Goal: Task Accomplishment & Management: Manage account settings

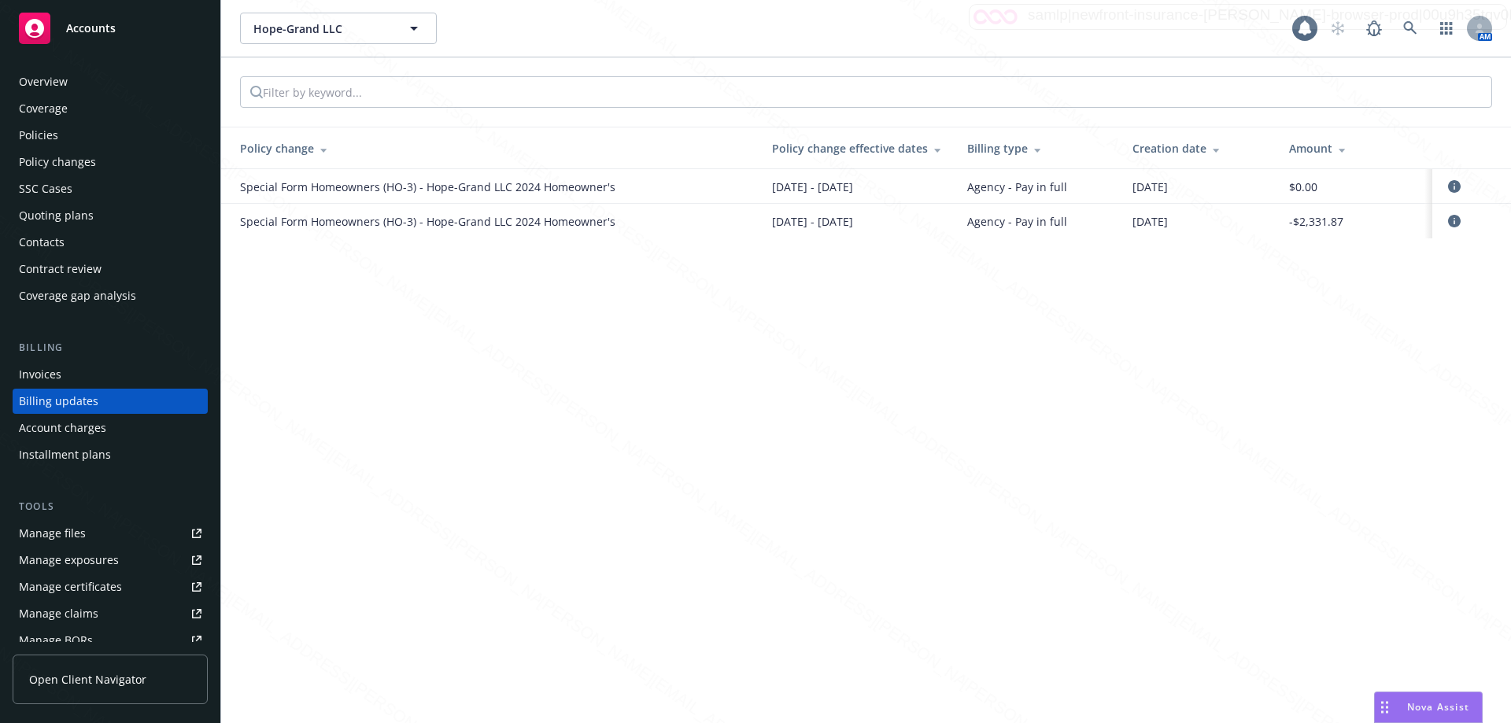
scroll to position [15, 0]
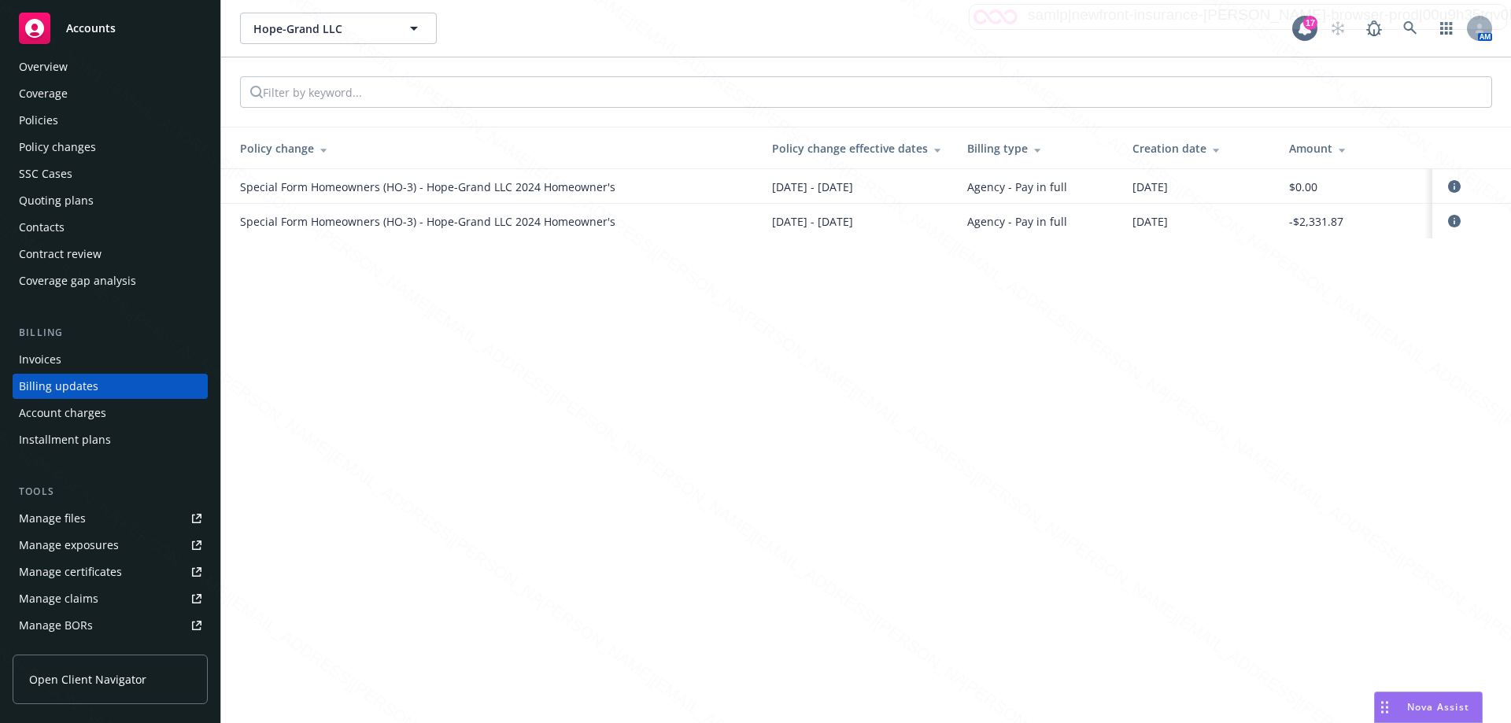
drag, startPoint x: 941, startPoint y: 424, endPoint x: 904, endPoint y: 394, distance: 47.6
click at [938, 420] on div "Hope-Grand LLC Hope-Grand LLC 17 AM Policy change Policy change effective dates…" at bounding box center [866, 361] width 1290 height 723
click at [1418, 37] on link at bounding box center [1410, 28] width 31 height 31
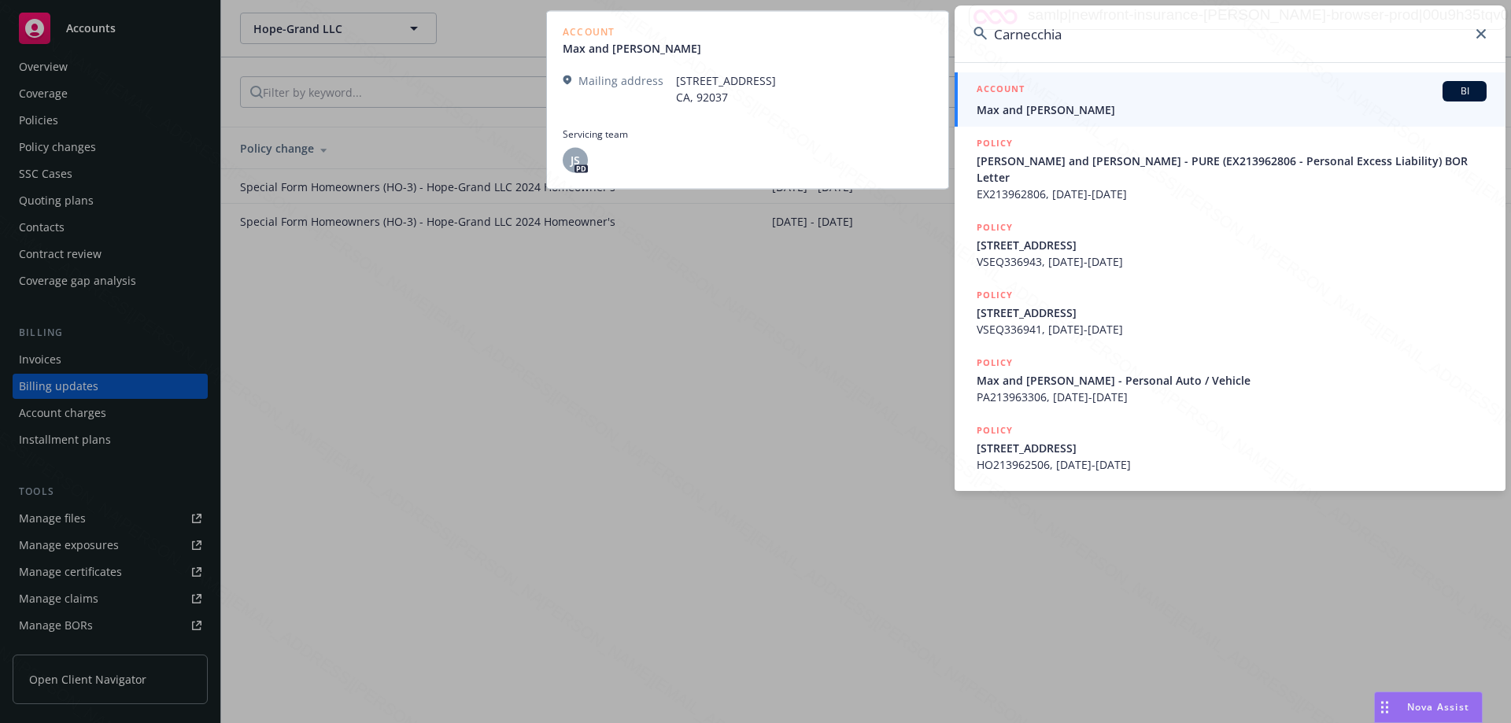
type input "Carnecchia"
click at [1132, 106] on span "Max and Caren Carnecchia" at bounding box center [1232, 110] width 510 height 17
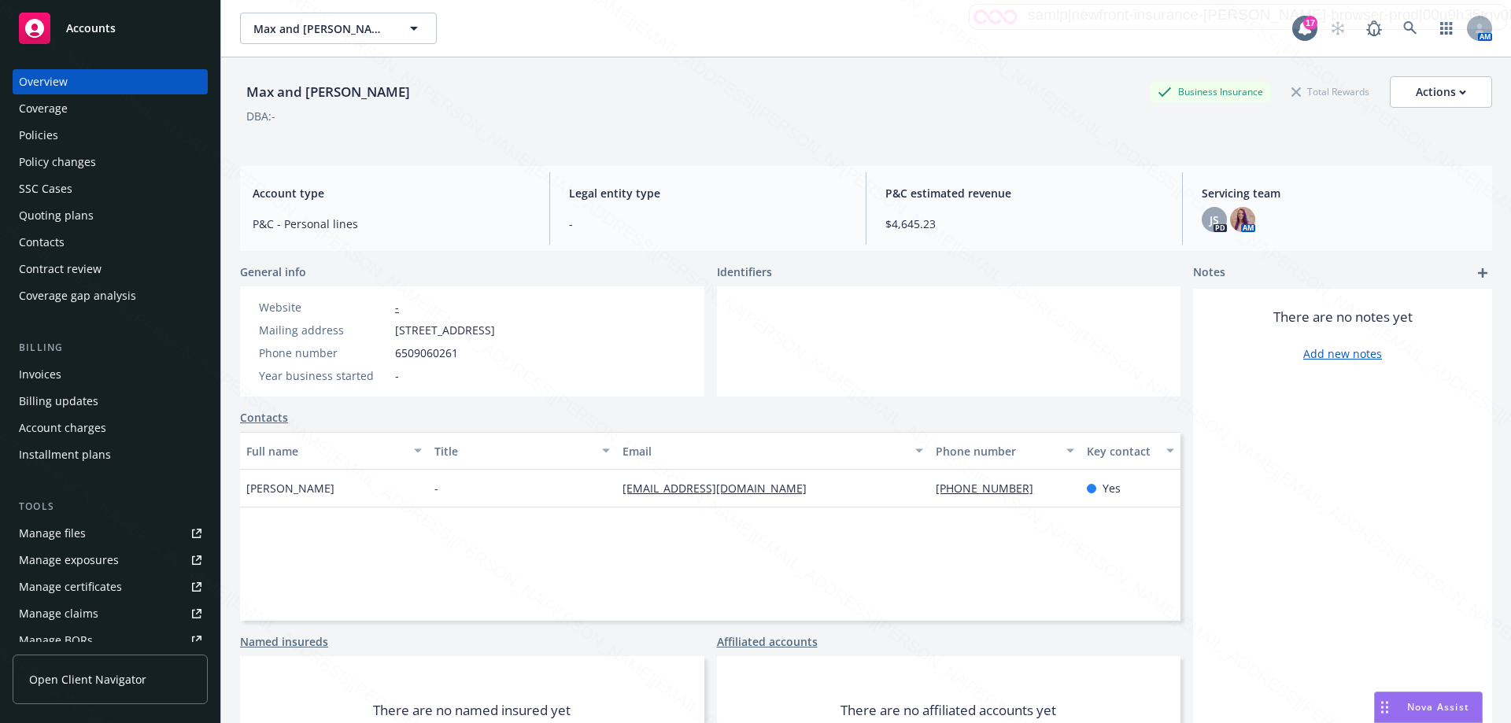
click at [65, 139] on div "Policies" at bounding box center [110, 135] width 183 height 25
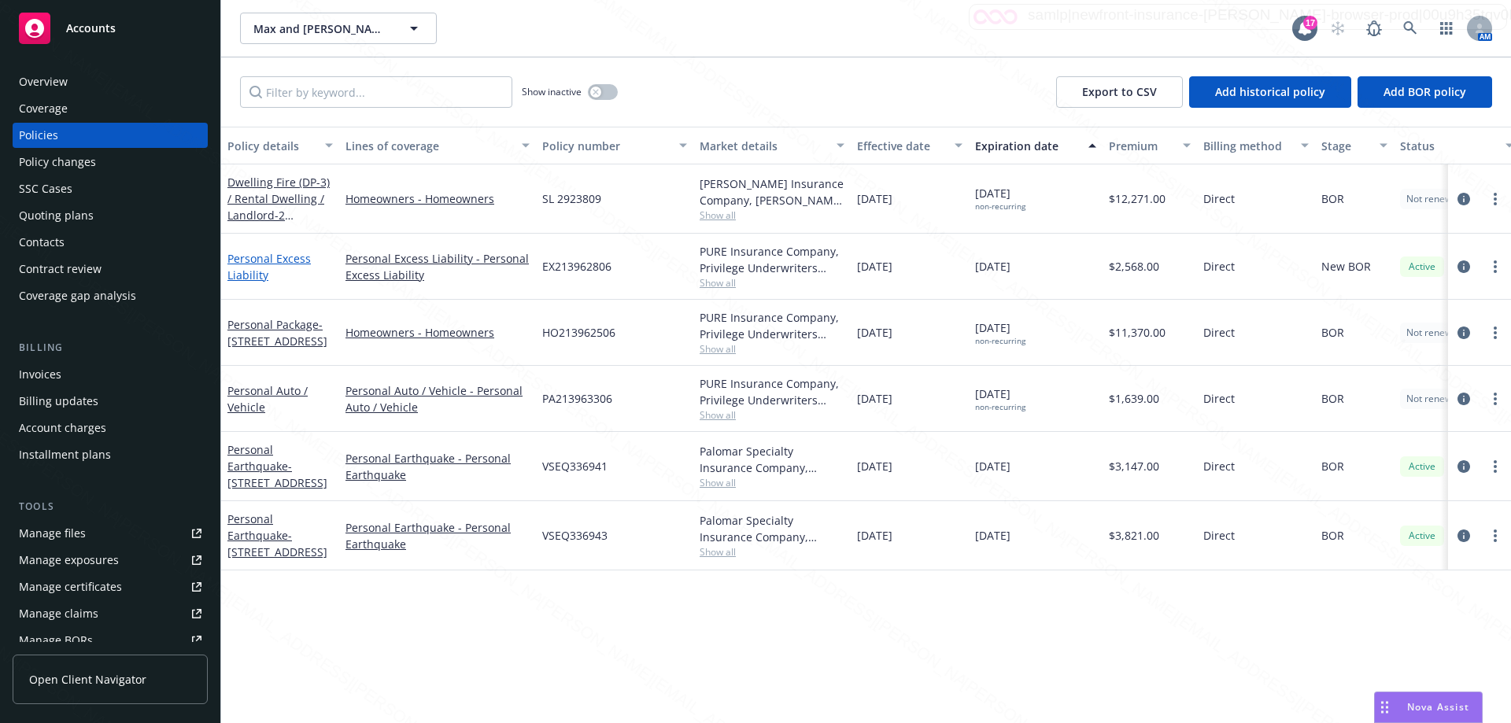
click at [264, 263] on link "Personal Excess Liability" at bounding box center [268, 266] width 83 height 31
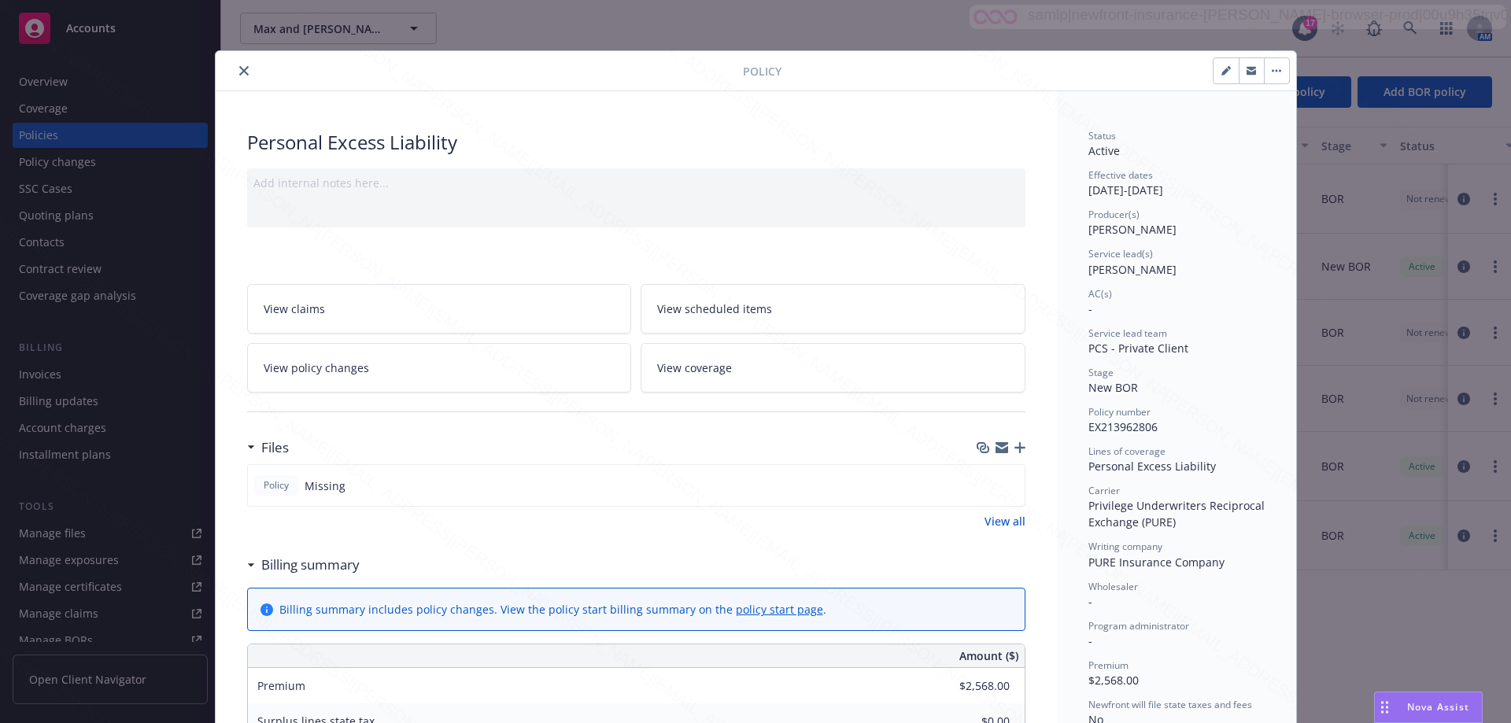
click at [240, 72] on icon "close" at bounding box center [243, 70] width 9 height 9
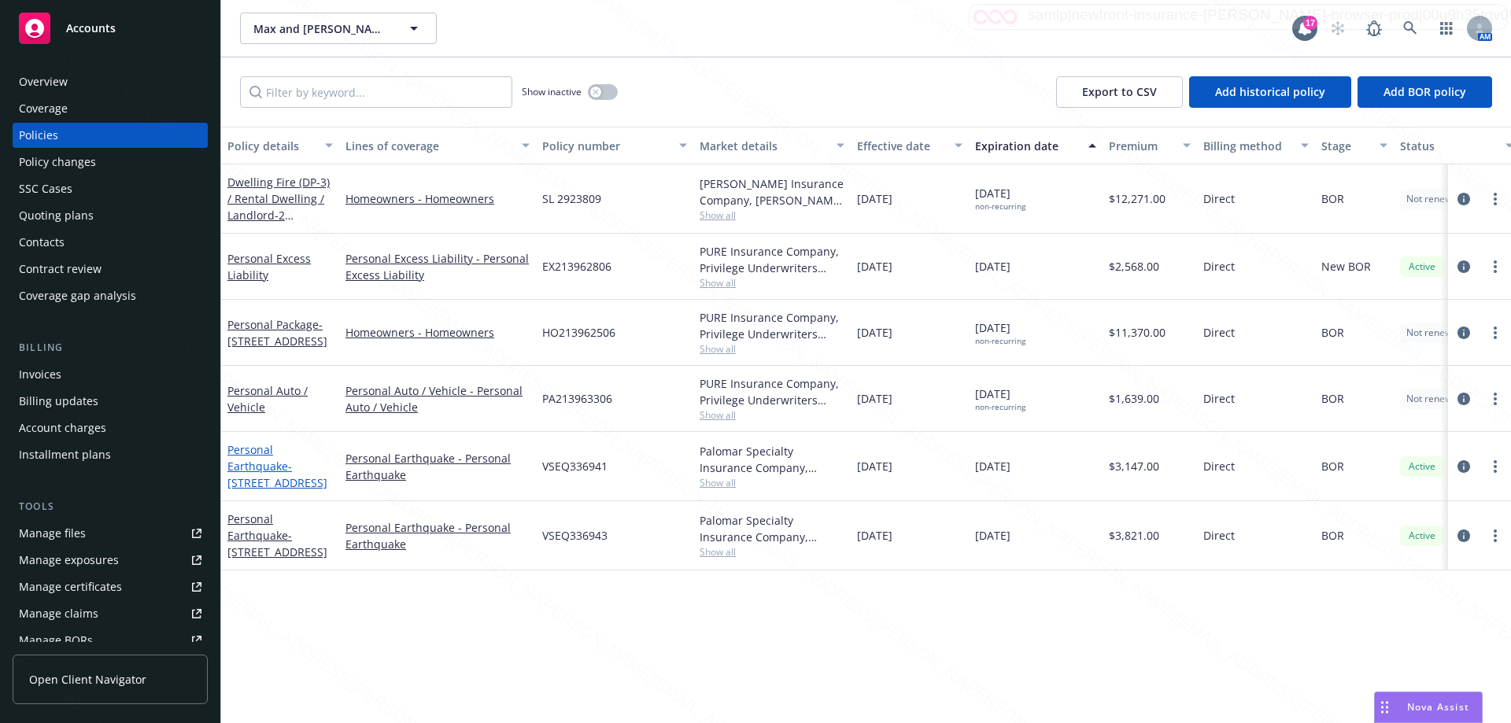
click at [280, 476] on link "Personal Earthquake - 4812 Seashore Dr Newport Beach, CA 92663" at bounding box center [277, 466] width 100 height 48
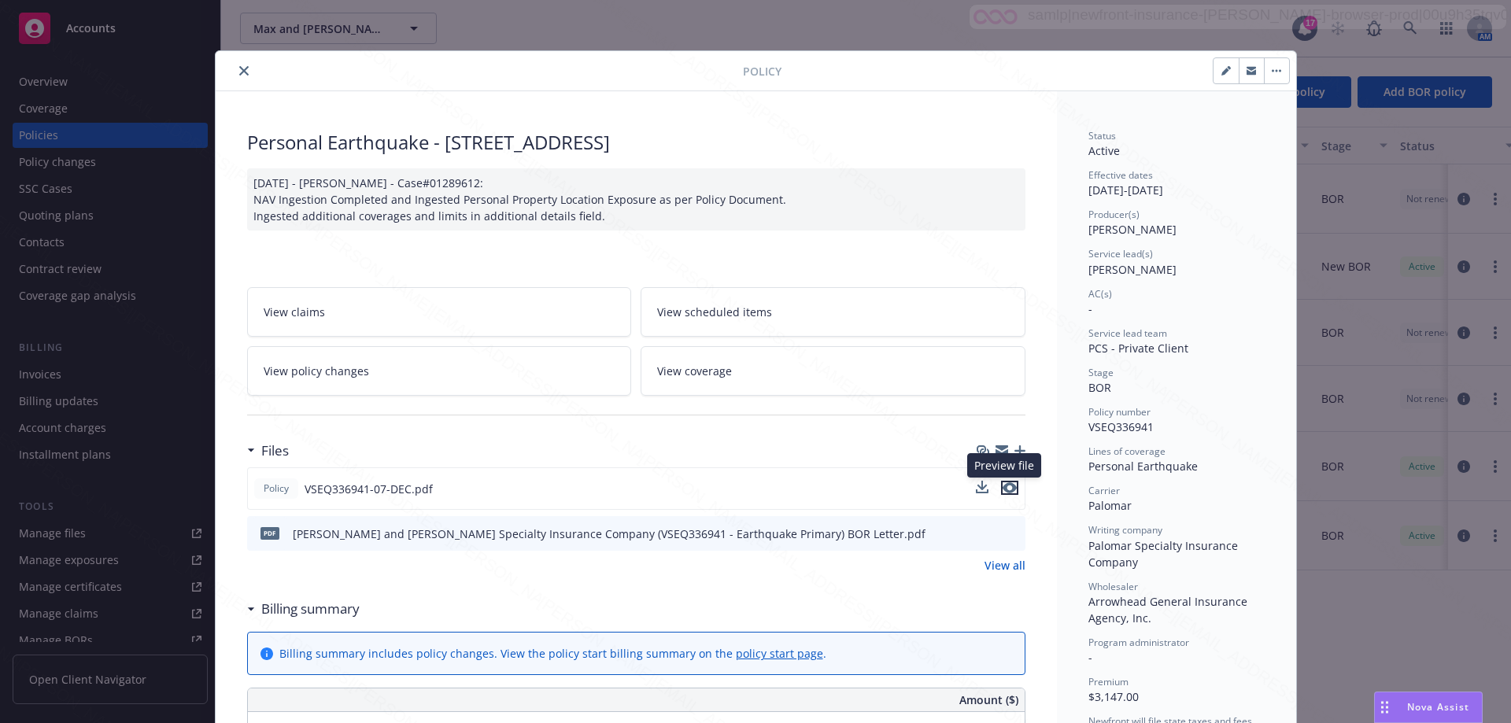
click at [1008, 488] on icon "preview file" at bounding box center [1010, 488] width 14 height 11
click at [239, 74] on icon "close" at bounding box center [243, 70] width 9 height 9
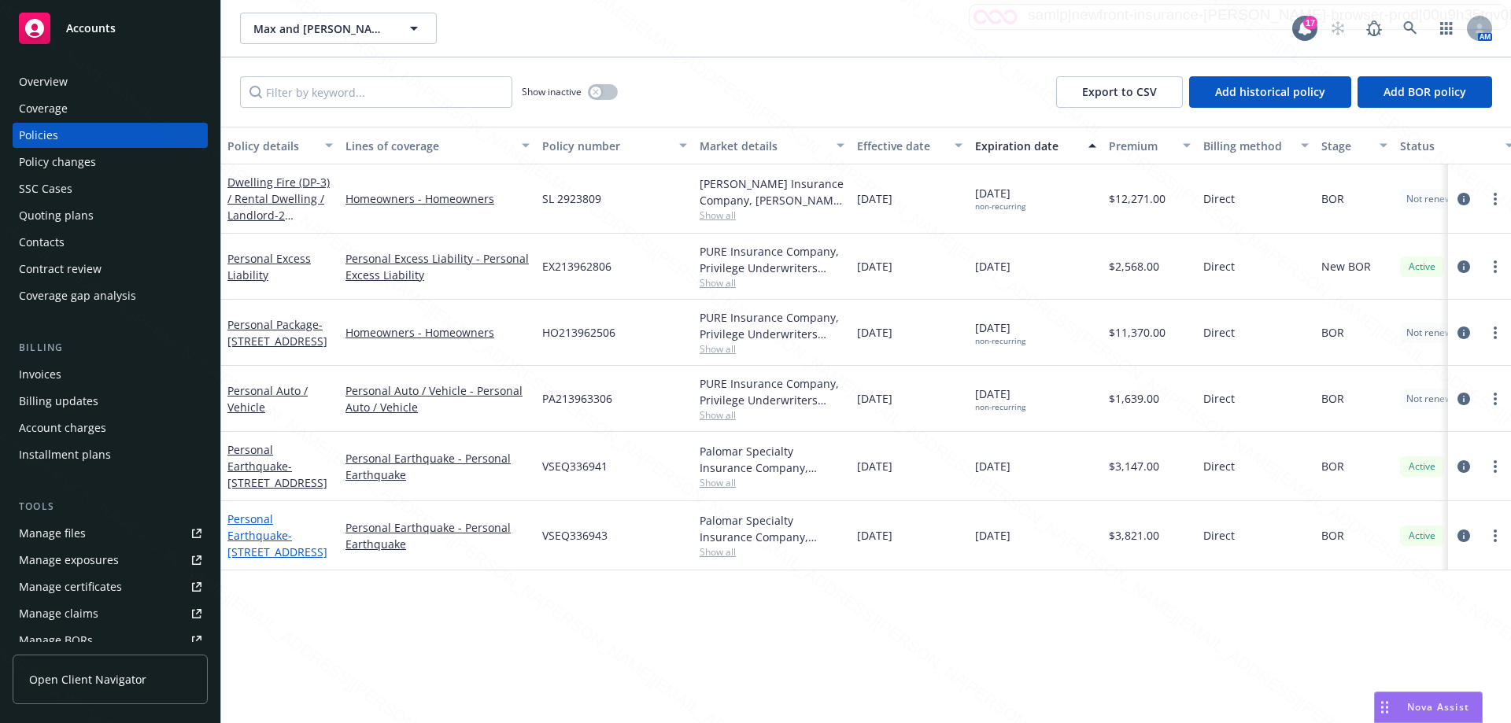
click at [254, 538] on link "Personal Earthquake - 5400 River Ave Newport Beach, CA 92663" at bounding box center [277, 536] width 100 height 48
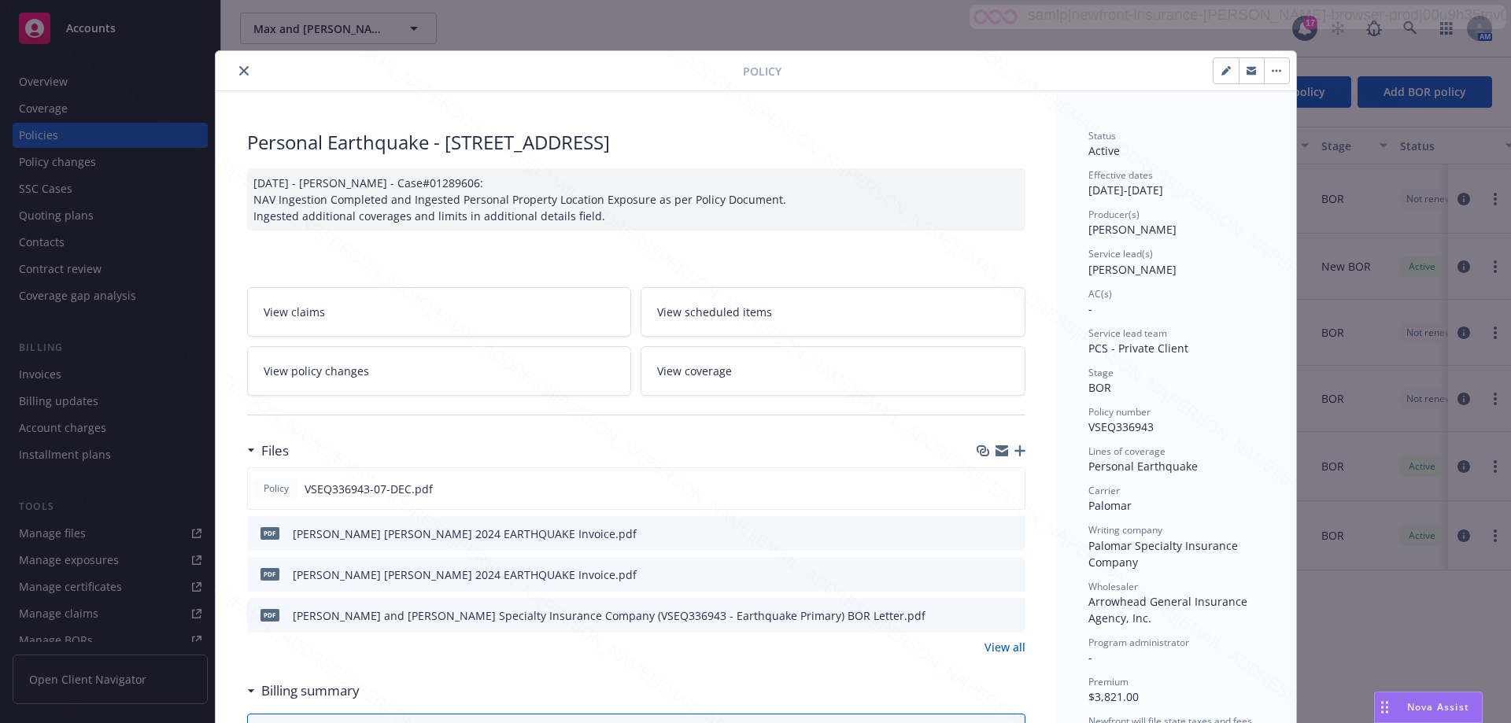
click at [239, 75] on icon "close" at bounding box center [243, 70] width 9 height 9
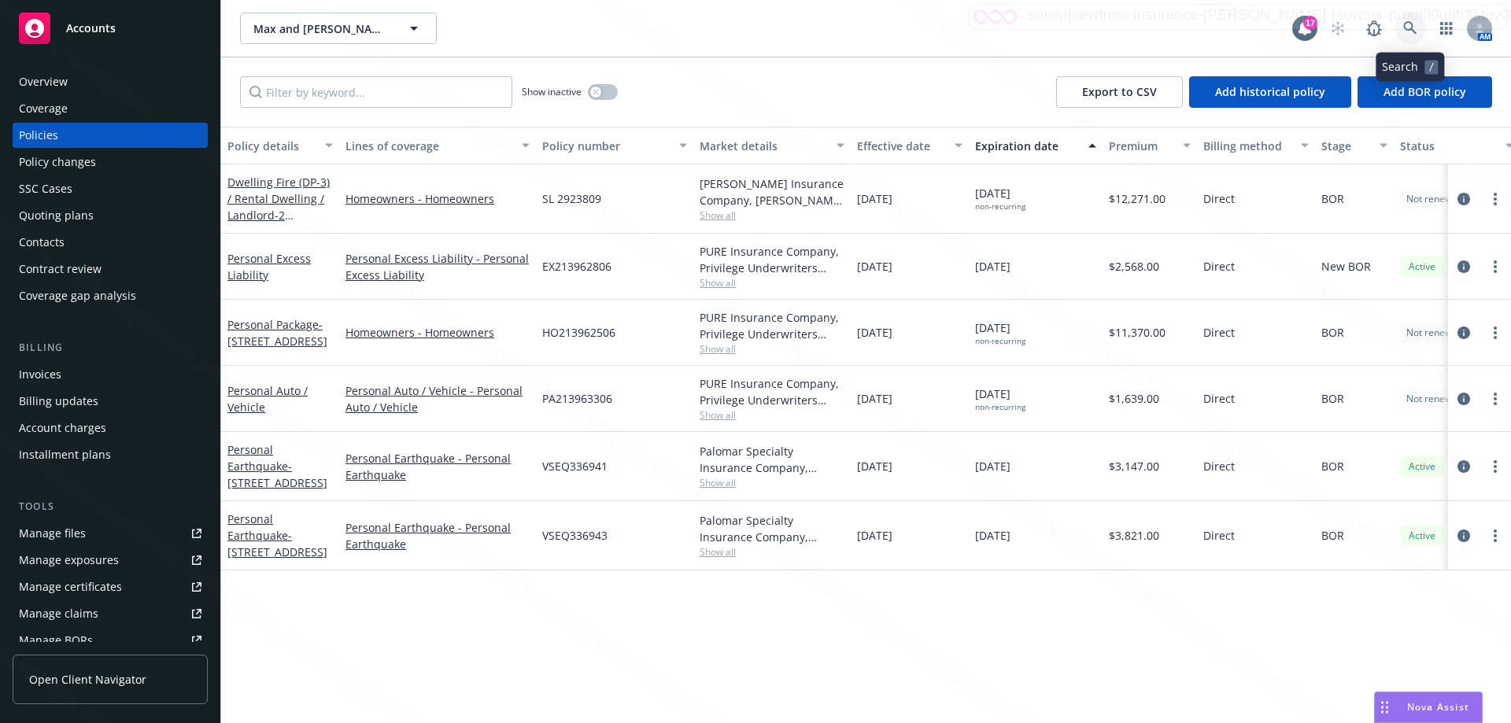
click at [1410, 28] on icon at bounding box center [1411, 28] width 14 height 14
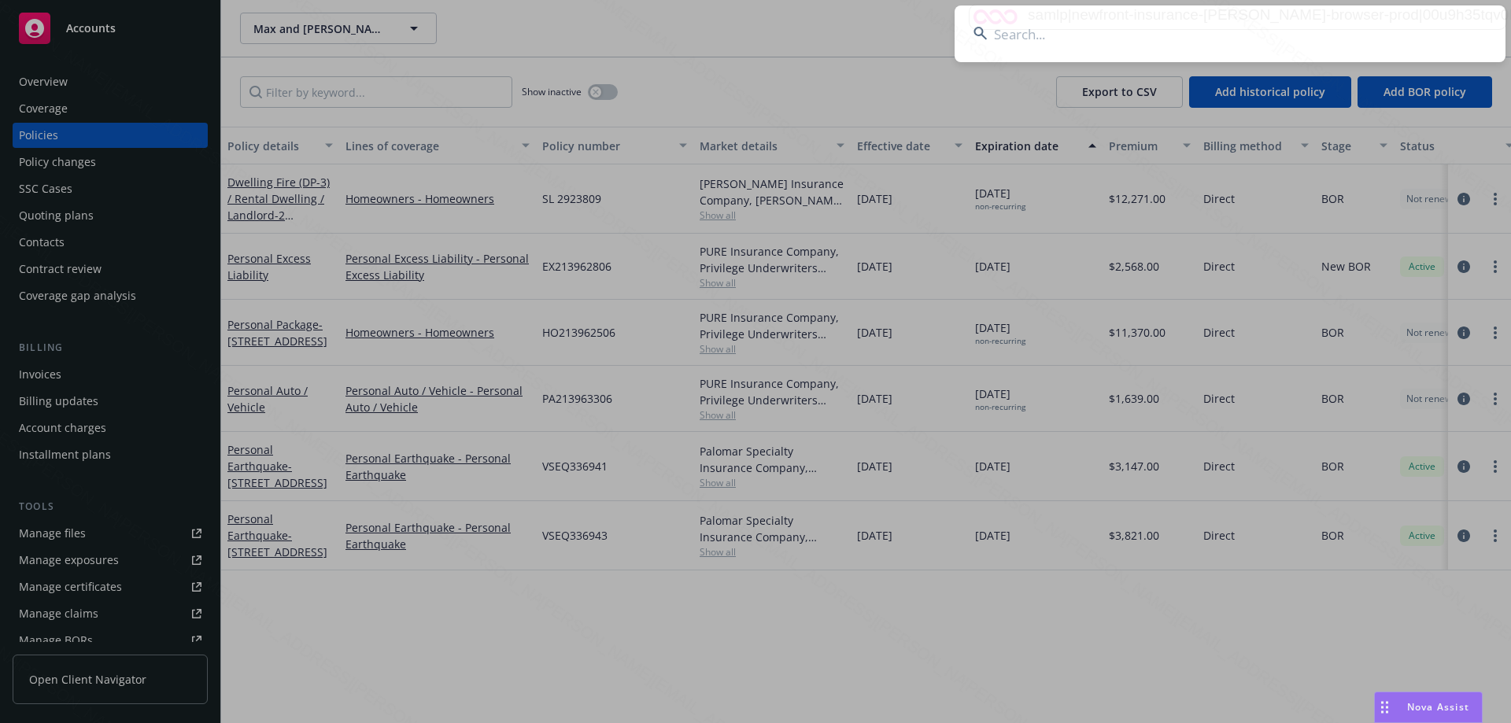
click at [1079, 38] on input at bounding box center [1230, 34] width 551 height 57
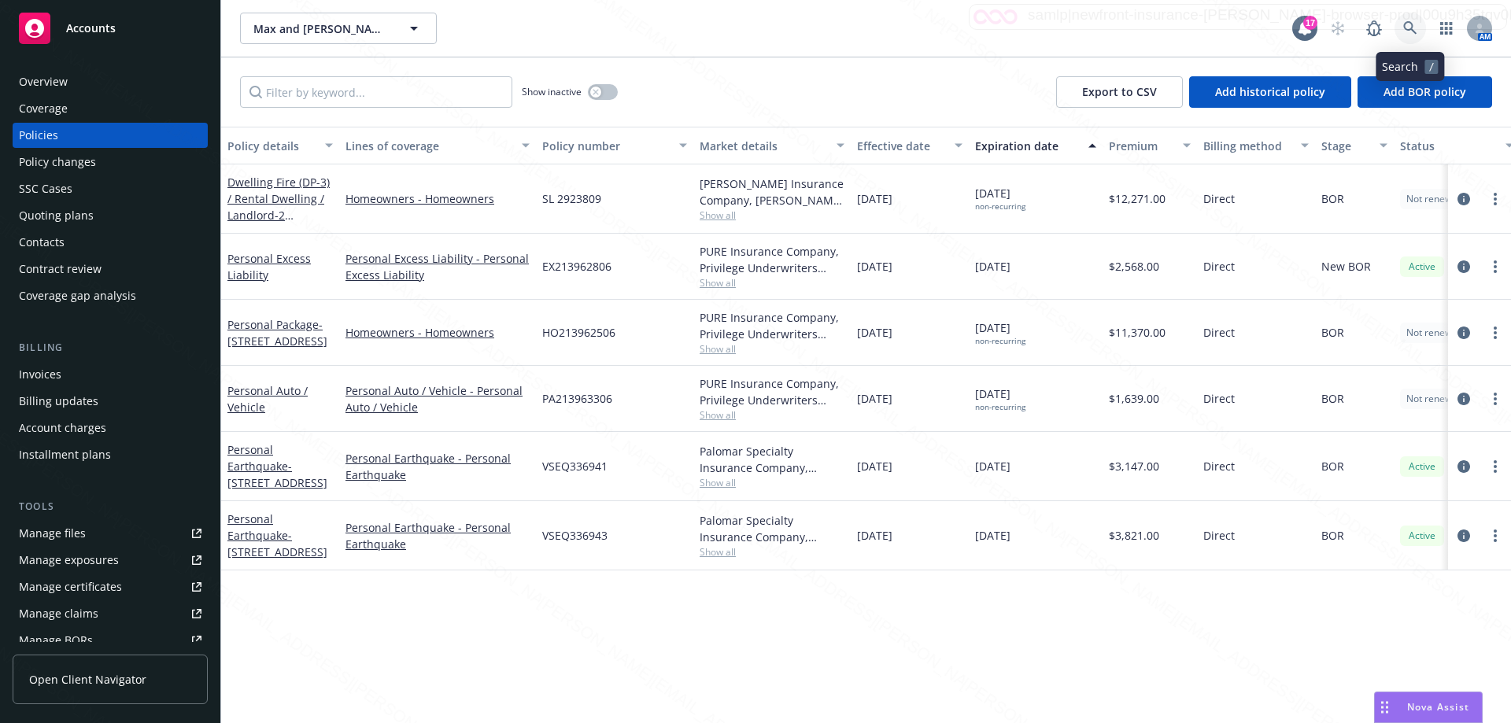
click at [1408, 30] on icon at bounding box center [1411, 28] width 14 height 14
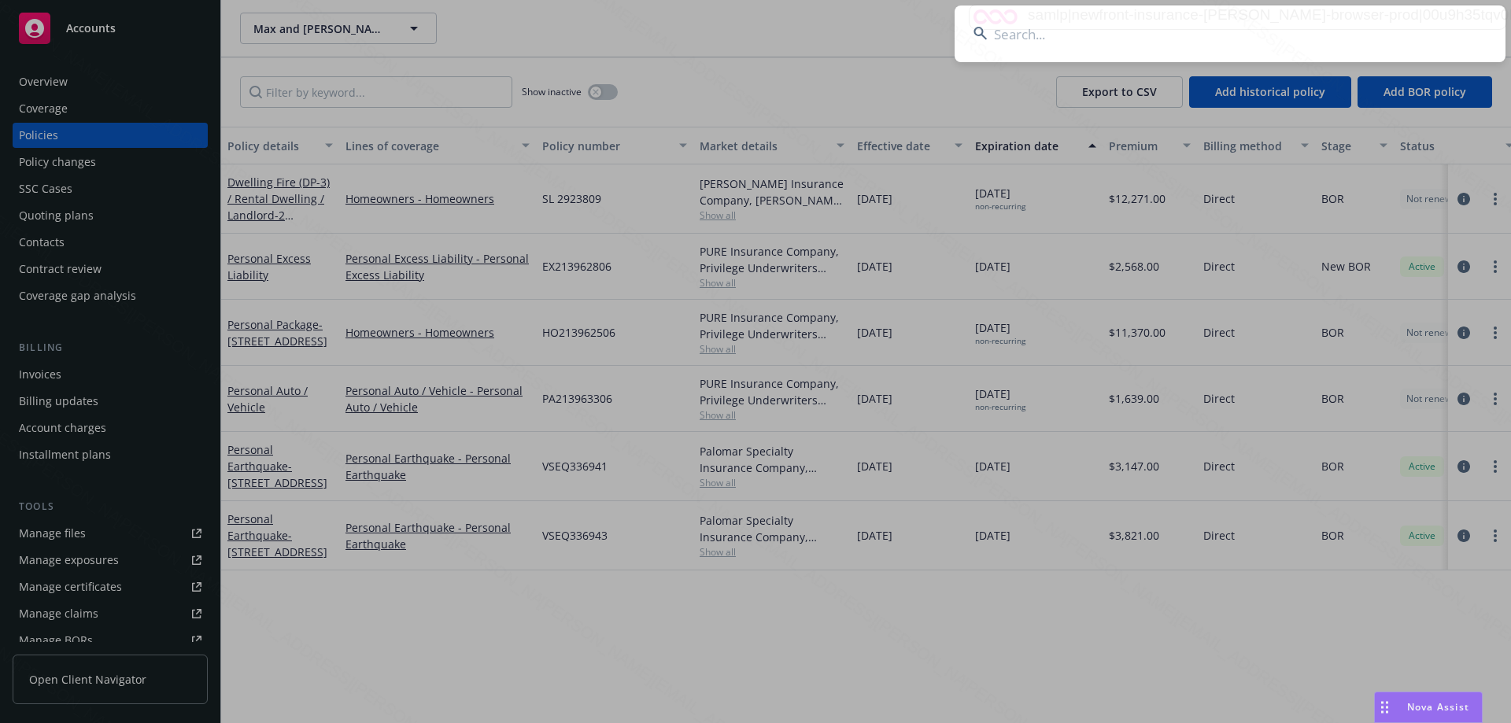
type input "Carnecchia"
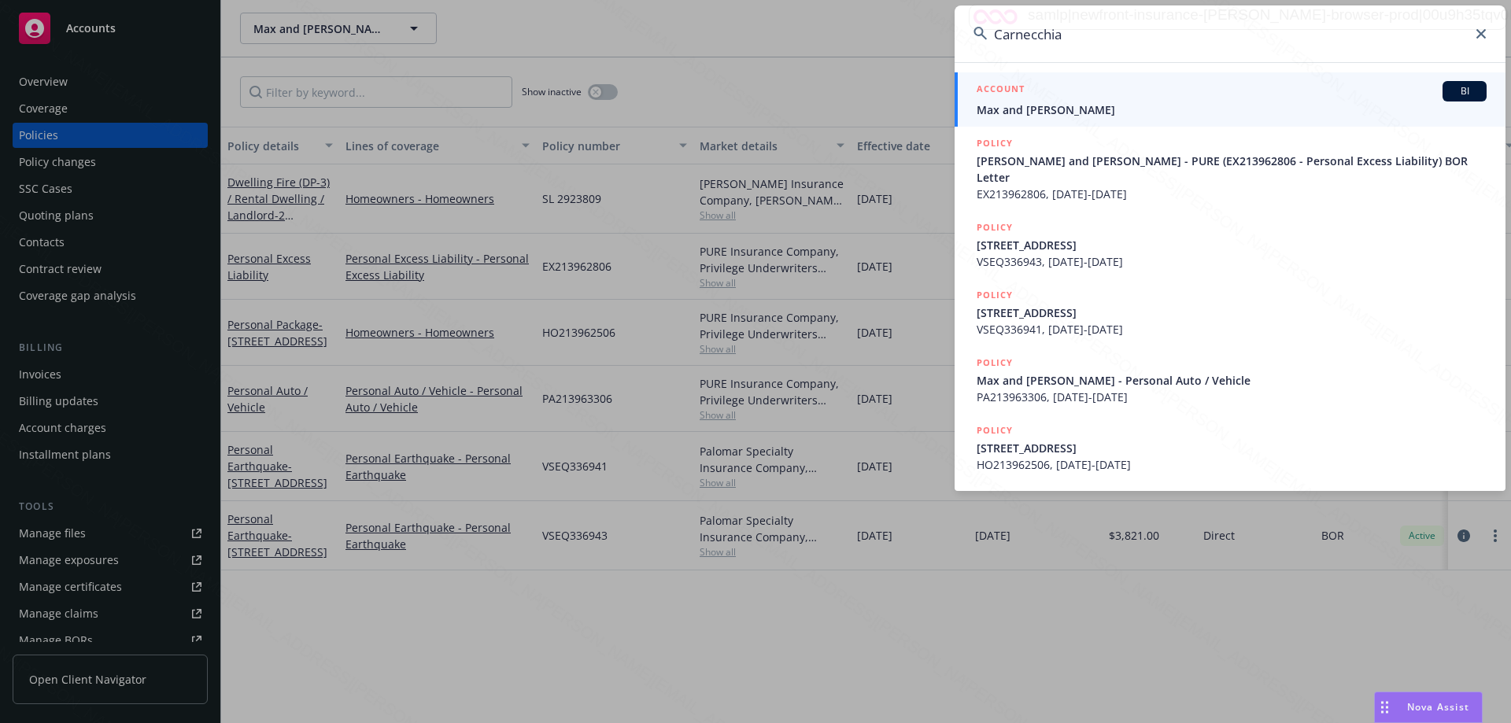
drag, startPoint x: 563, startPoint y: 675, endPoint x: 485, endPoint y: 557, distance: 140.8
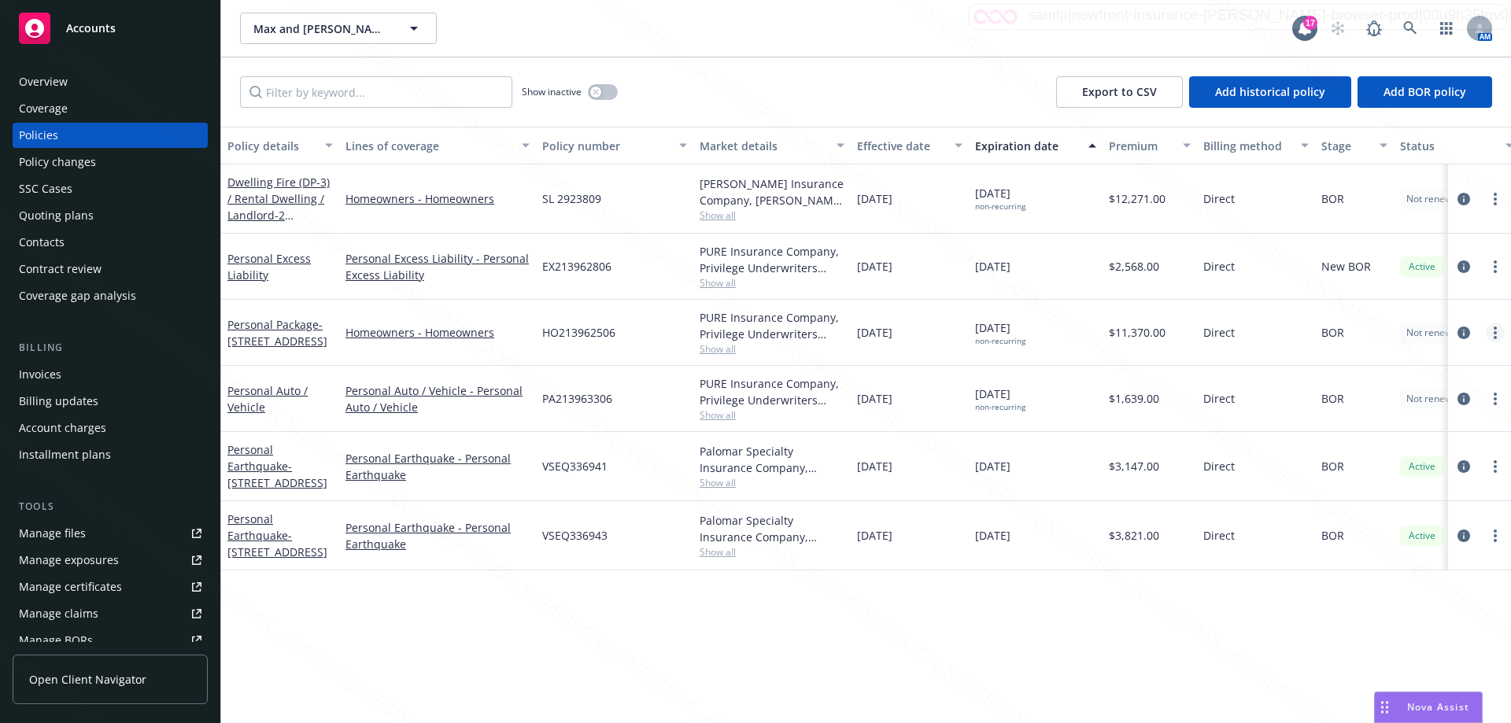
click at [1491, 336] on link "more" at bounding box center [1495, 333] width 19 height 19
click at [1463, 335] on icon "circleInformation" at bounding box center [1464, 333] width 13 height 13
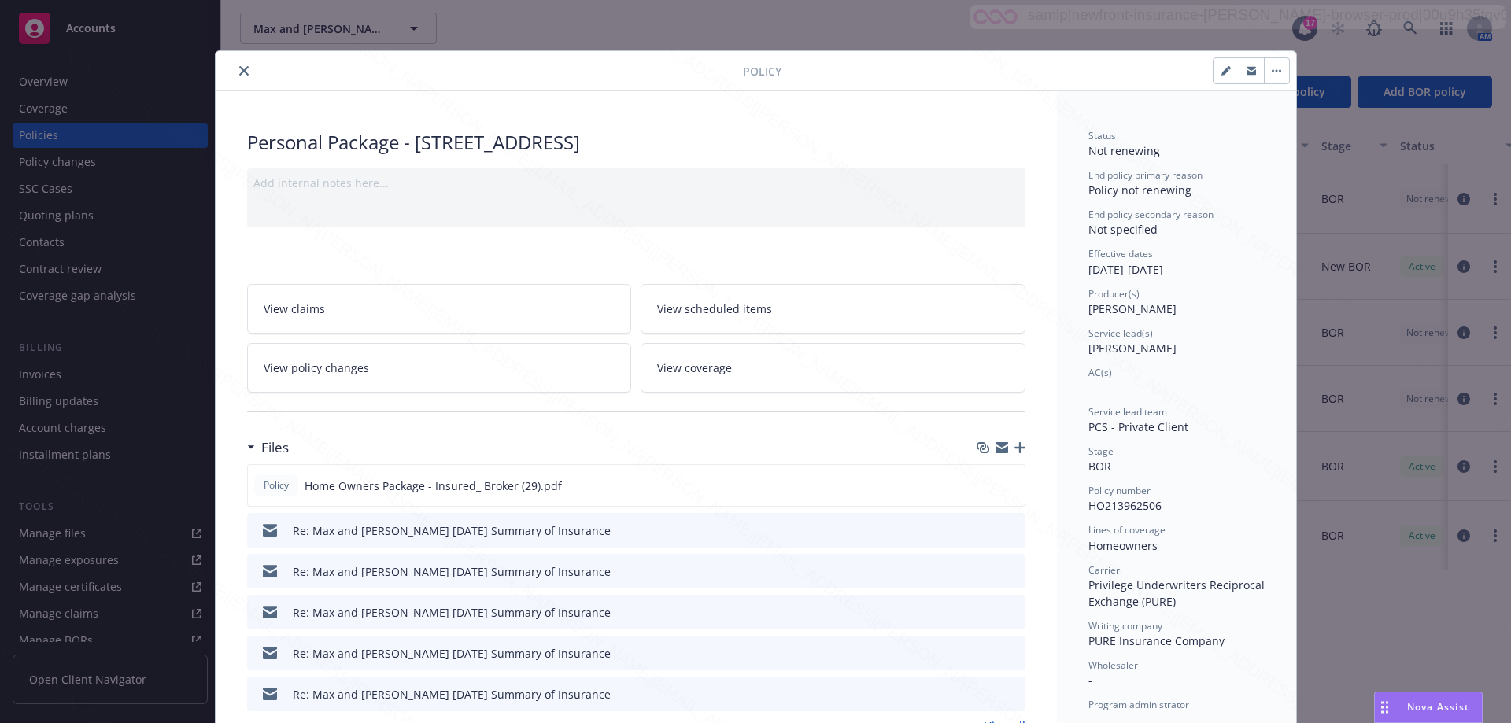
click at [242, 68] on button "close" at bounding box center [244, 70] width 19 height 19
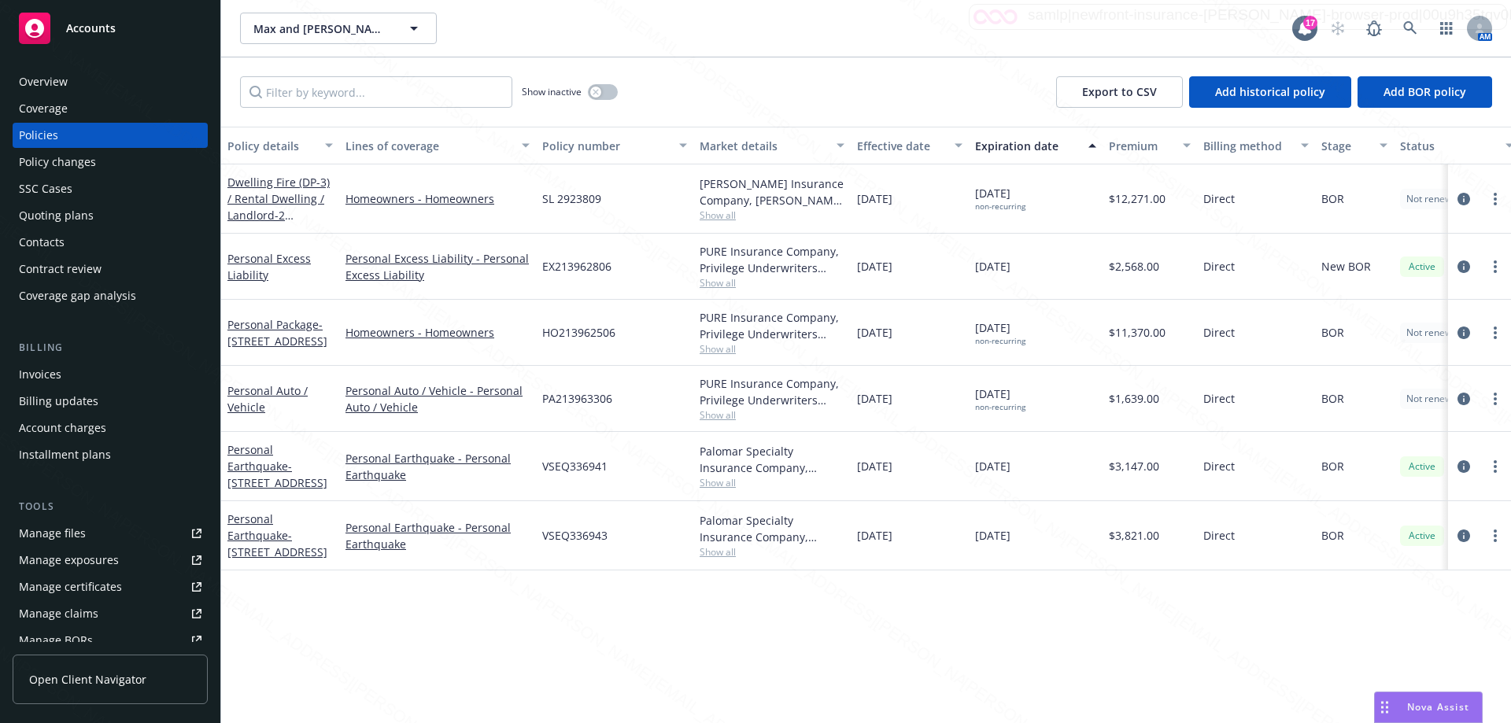
drag, startPoint x: 1274, startPoint y: 325, endPoint x: 742, endPoint y: 652, distance: 623.7
click at [753, 663] on div "Policy details Lines of coverage Policy number Market details Effective date Ex…" at bounding box center [866, 425] width 1290 height 597
click at [1404, 28] on icon at bounding box center [1411, 28] width 14 height 14
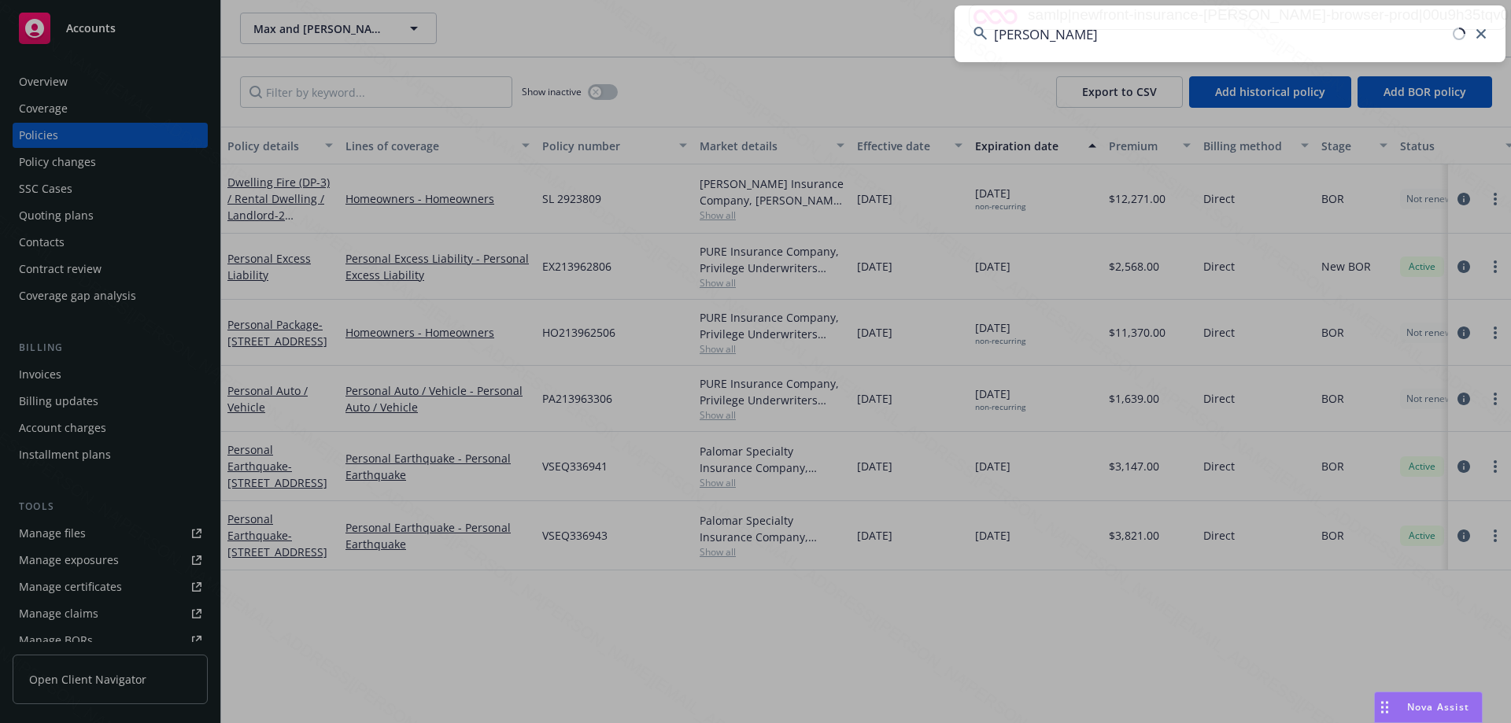
click at [1067, 35] on input "keeton" at bounding box center [1230, 34] width 551 height 57
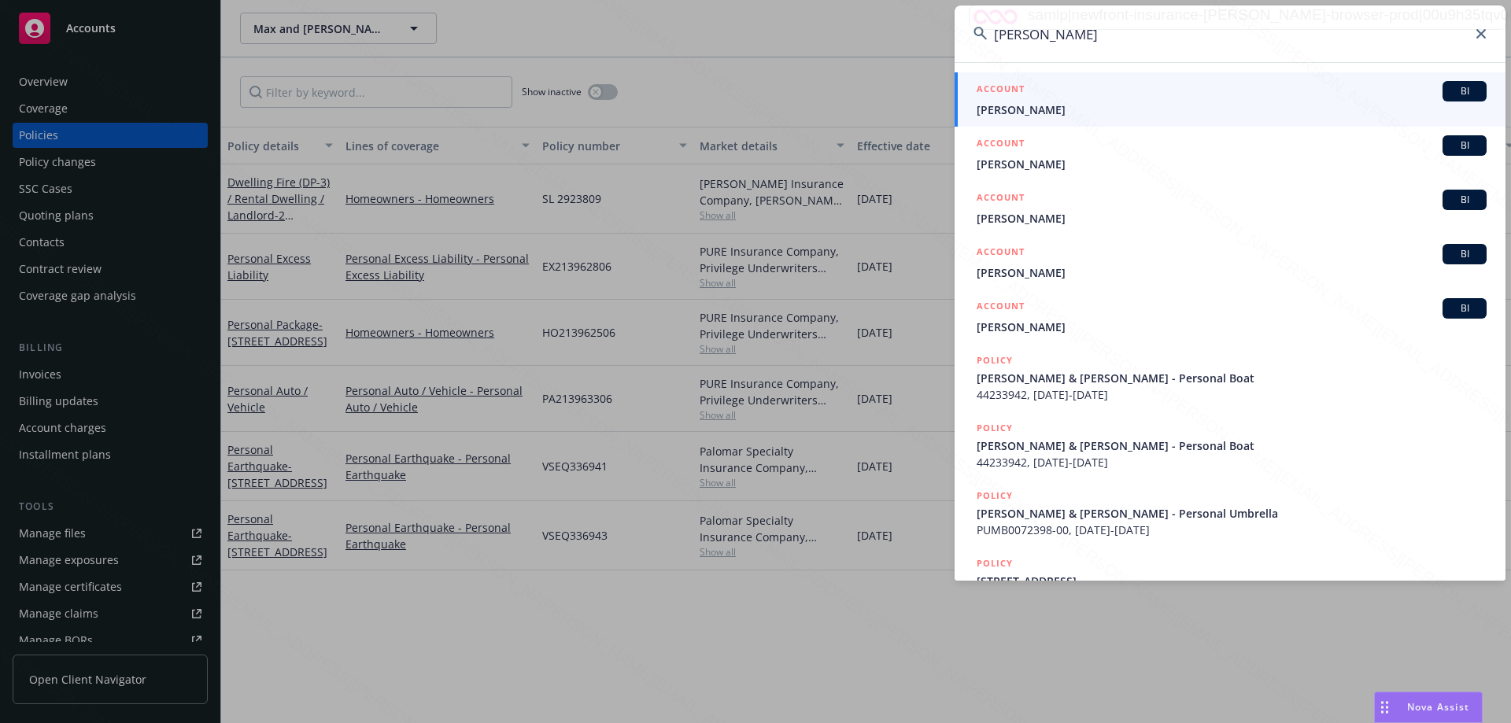
type input "keeton"
click at [1042, 114] on span "AARON KEETON" at bounding box center [1232, 110] width 510 height 17
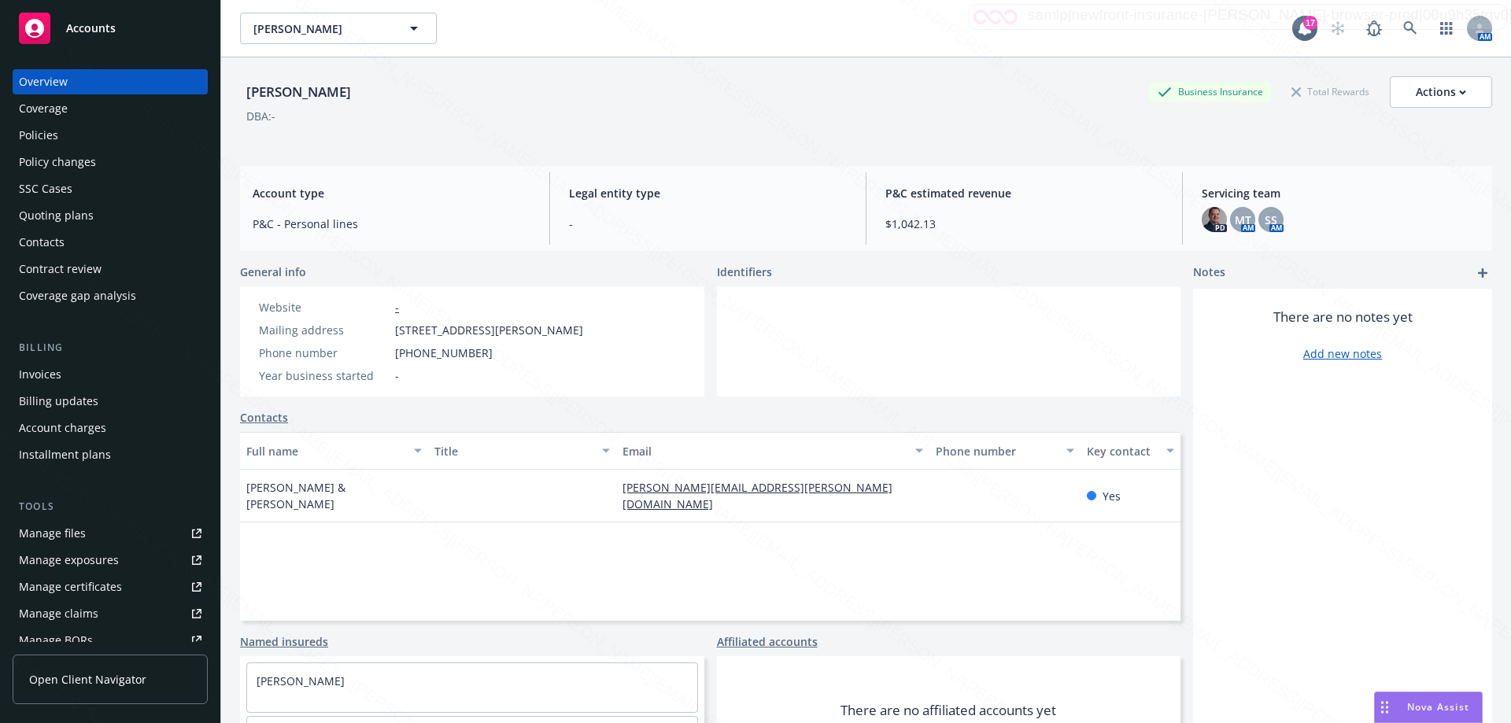
click at [45, 136] on div "Policies" at bounding box center [38, 135] width 39 height 25
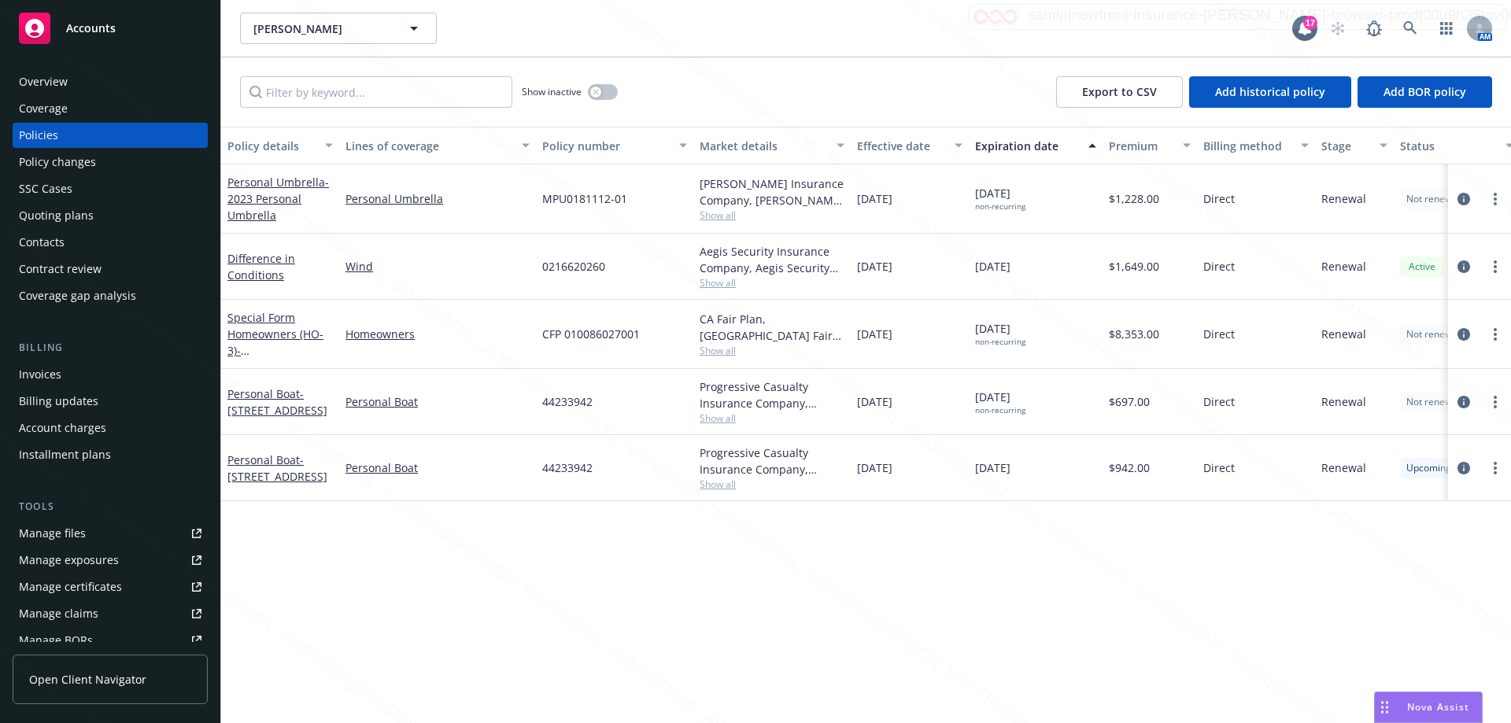
click at [1012, 562] on div "Policy details Lines of coverage Policy number Market details Effective date Ex…" at bounding box center [866, 425] width 1290 height 597
click at [283, 343] on span "- 111 Shale Cliff Ct, Clayton, CA 94517-9726" at bounding box center [277, 367] width 100 height 48
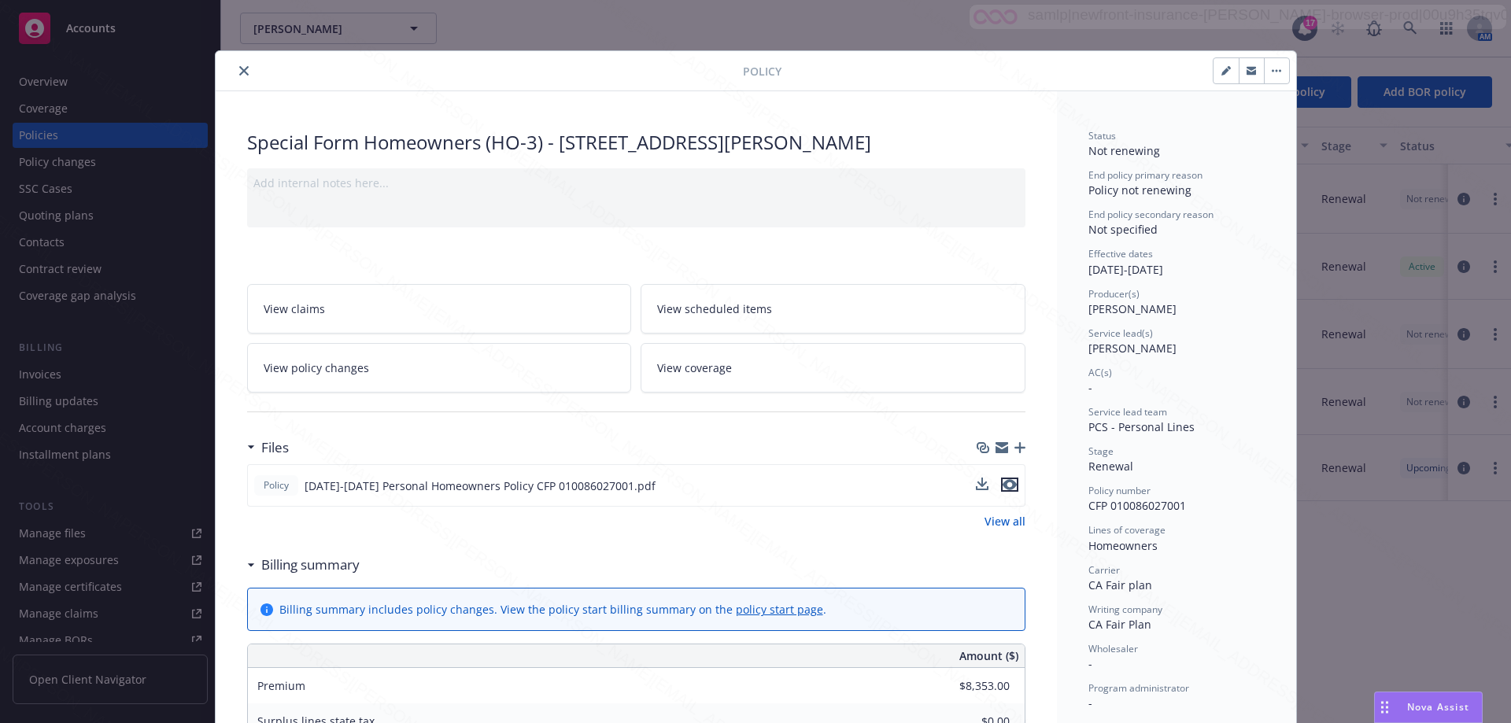
click at [1008, 484] on icon "preview file" at bounding box center [1010, 484] width 14 height 11
click at [239, 73] on icon "close" at bounding box center [243, 70] width 9 height 9
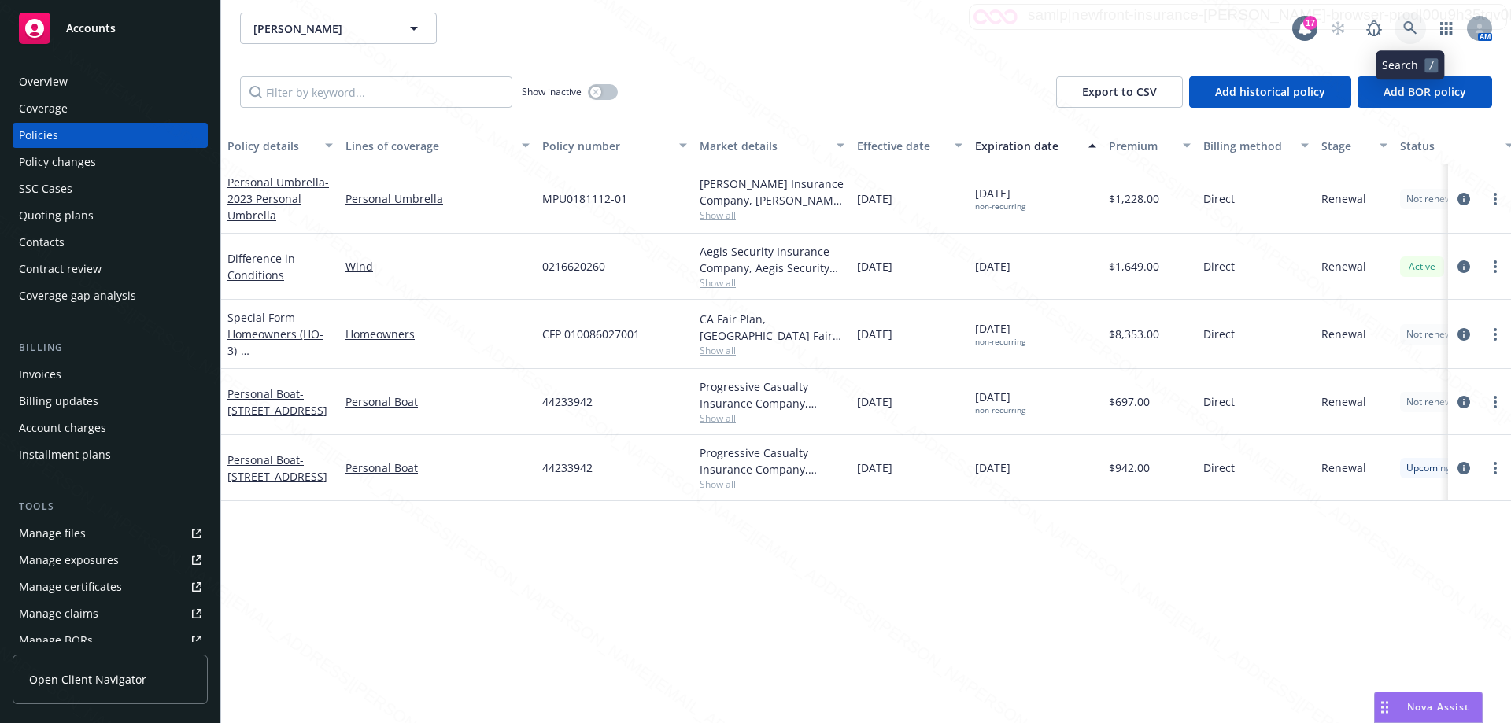
click at [1412, 31] on icon at bounding box center [1411, 28] width 14 height 14
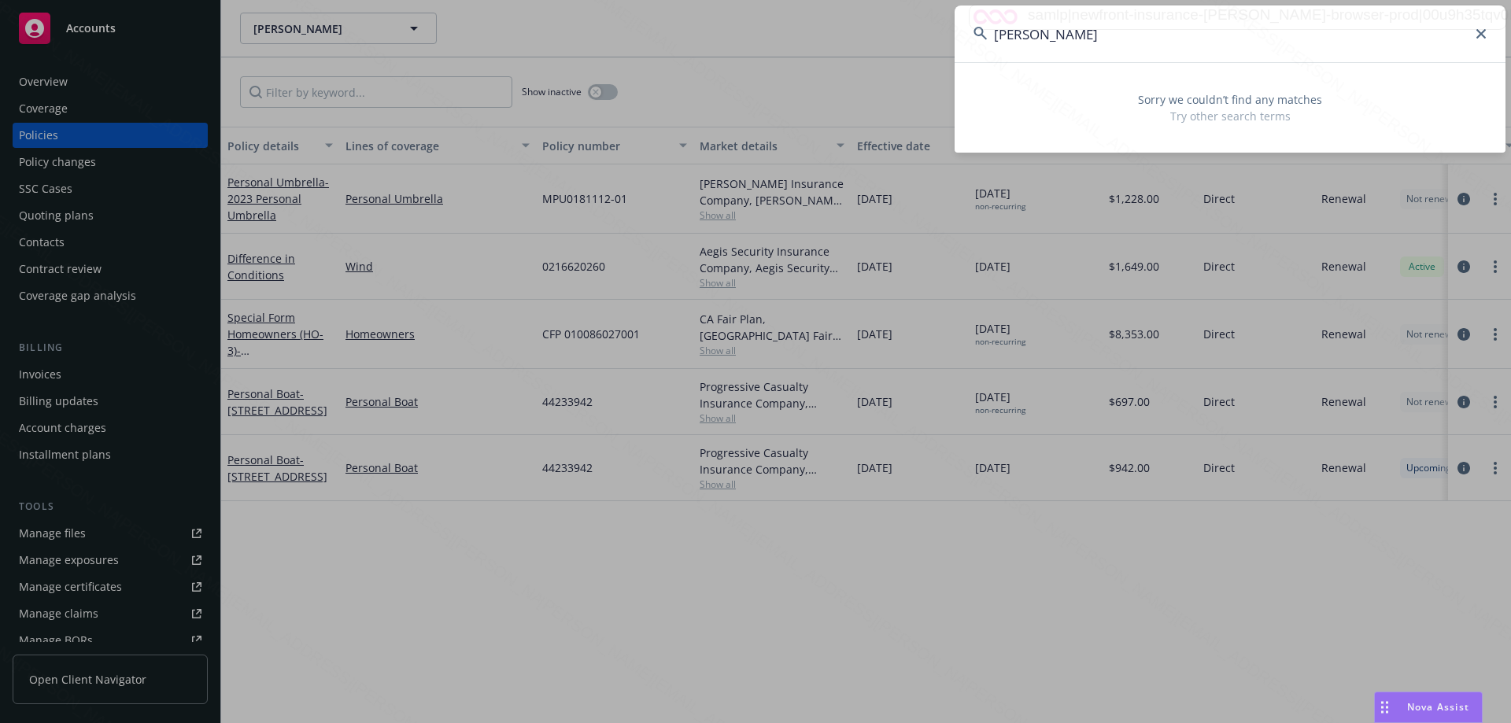
click at [1208, 95] on span "Sorry we couldn’t find any matches" at bounding box center [1230, 99] width 513 height 17
drag, startPoint x: 1049, startPoint y: 33, endPoint x: 962, endPoint y: 32, distance: 86.6
click at [962, 32] on input "NORA D DUENAS" at bounding box center [1230, 34] width 551 height 57
type input "DUENAS"
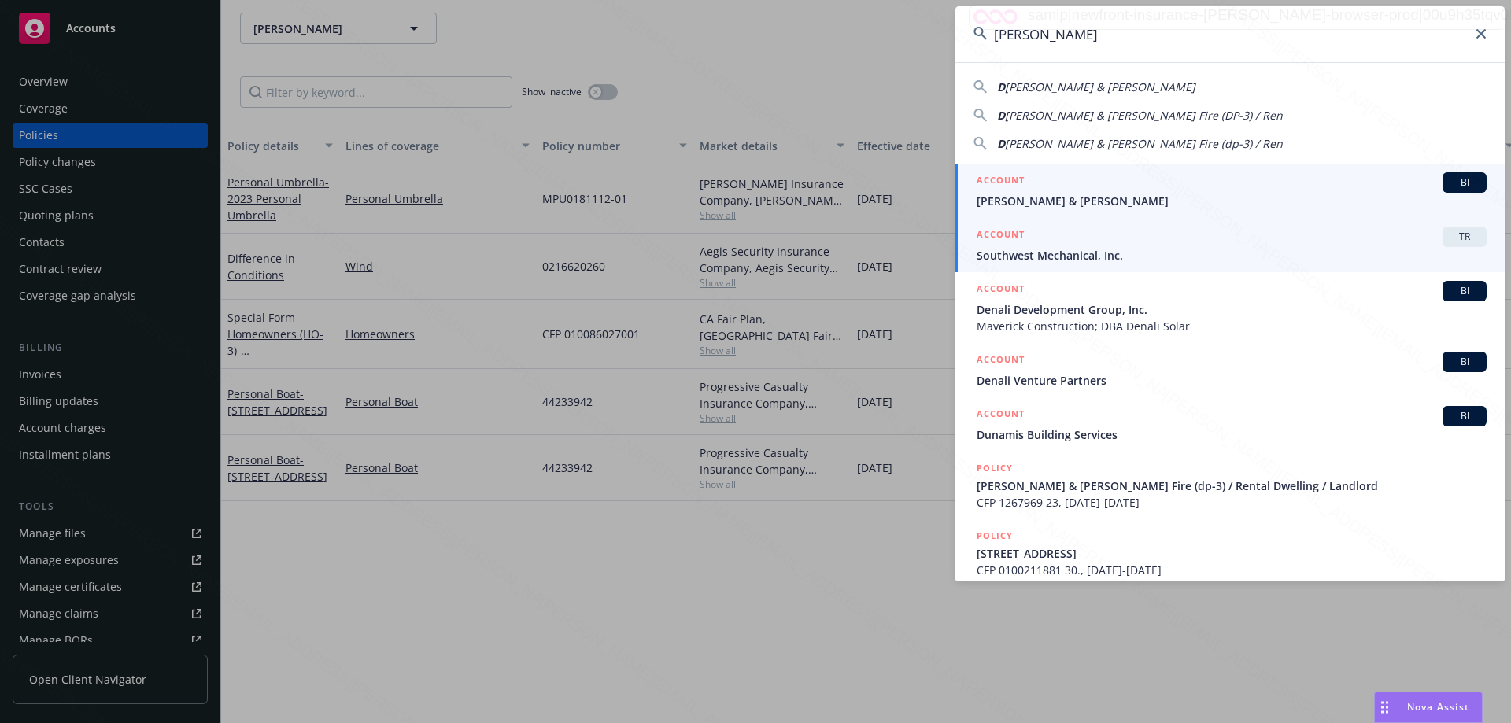
click at [1084, 207] on span "Duenas, Adolfo & Nora" at bounding box center [1232, 201] width 510 height 17
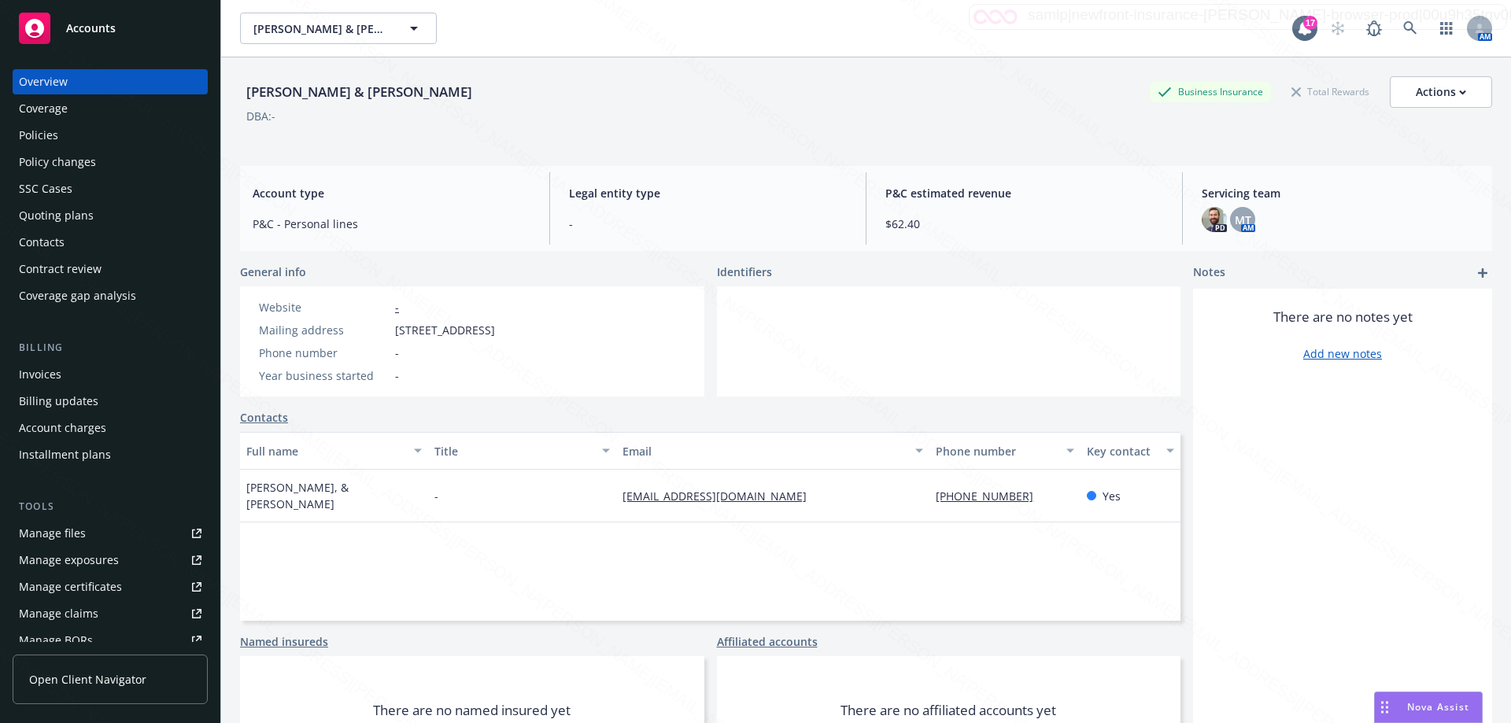
click at [57, 132] on div "Policies" at bounding box center [38, 135] width 39 height 25
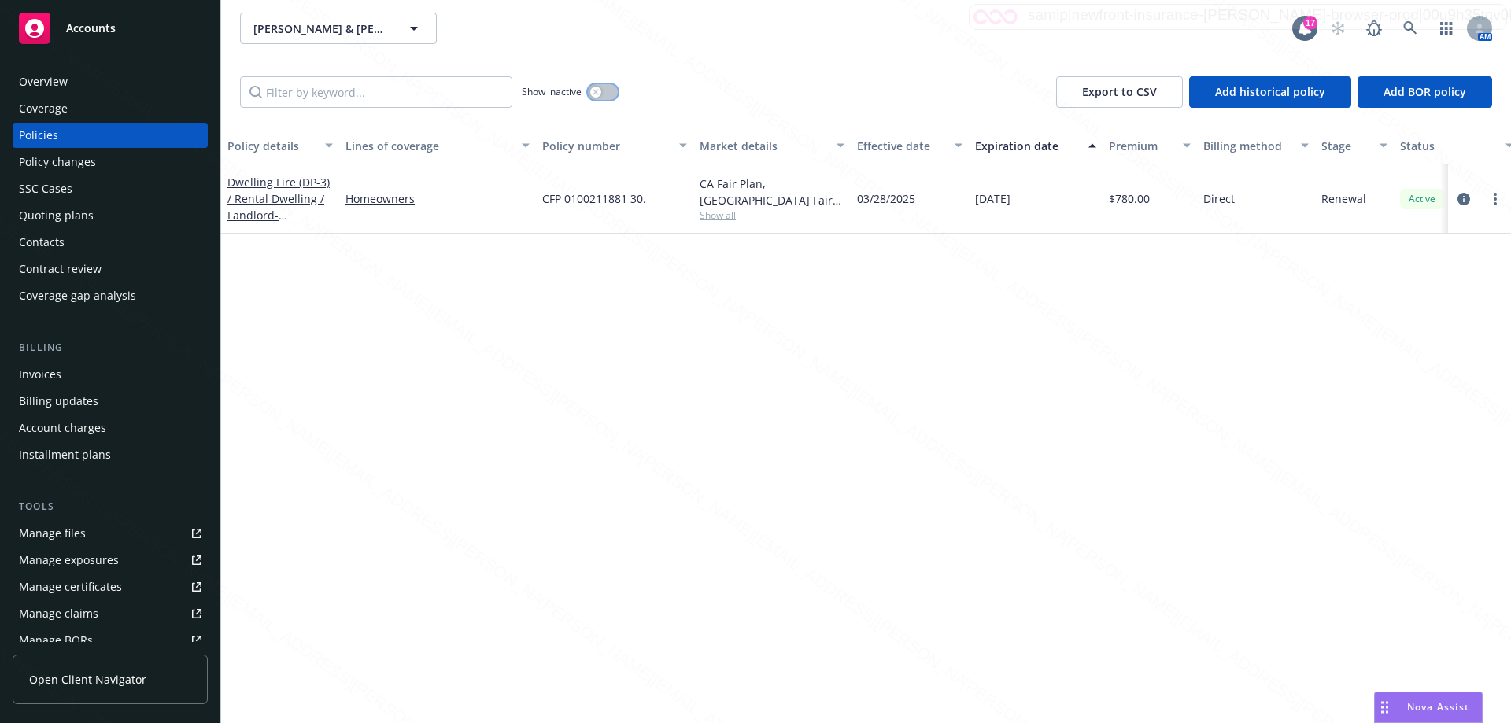
click at [605, 94] on button "button" at bounding box center [603, 92] width 30 height 16
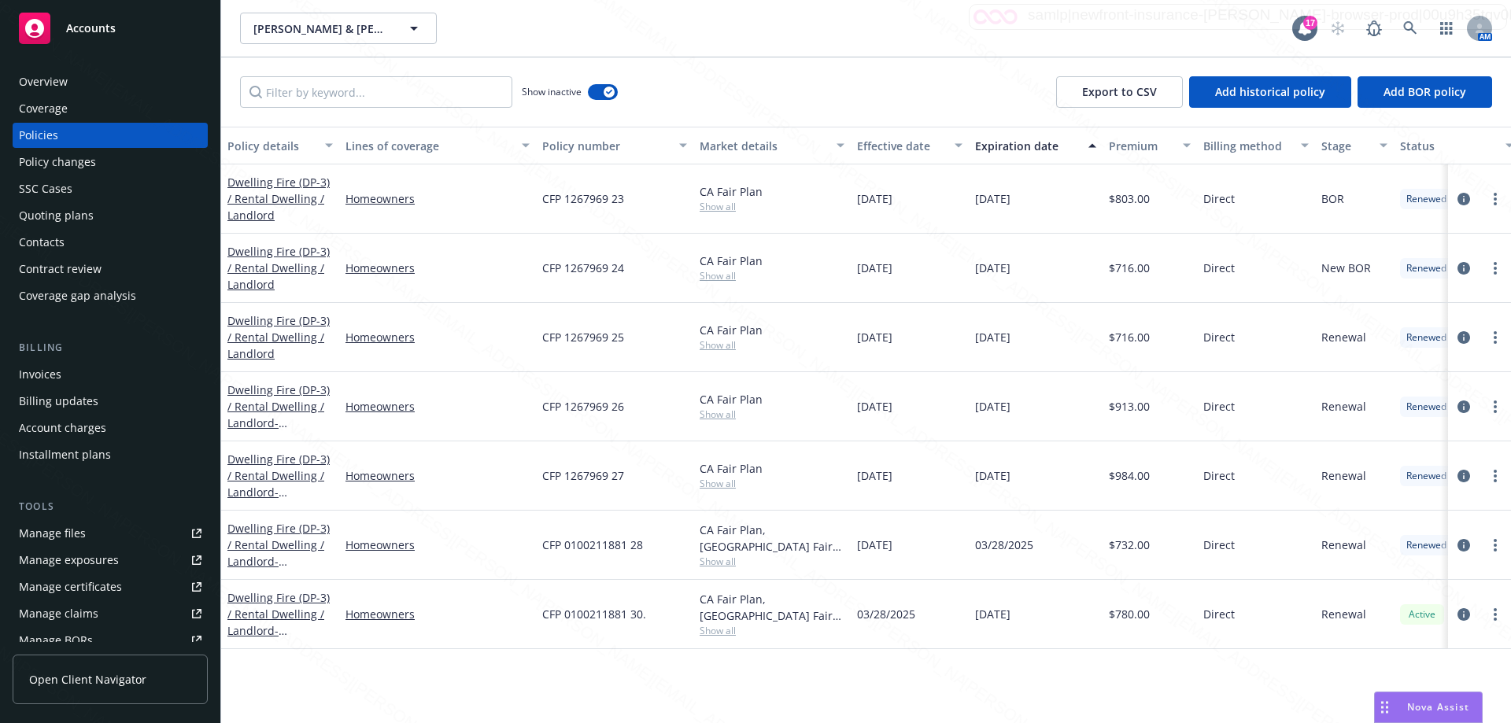
click at [1025, 153] on div "Expiration date" at bounding box center [1027, 146] width 104 height 17
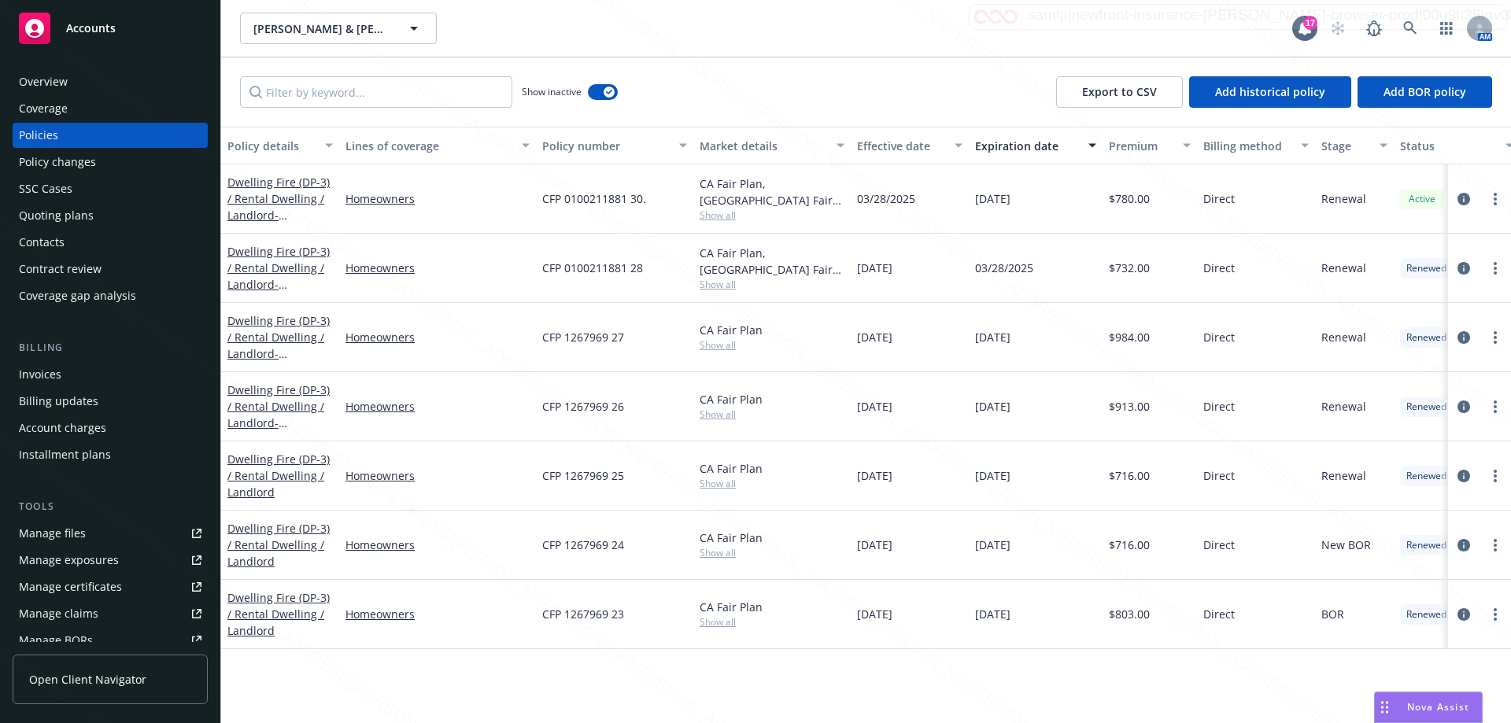
click at [1015, 146] on div "Expiration date" at bounding box center [1027, 146] width 104 height 17
click at [1402, 30] on link at bounding box center [1410, 28] width 31 height 31
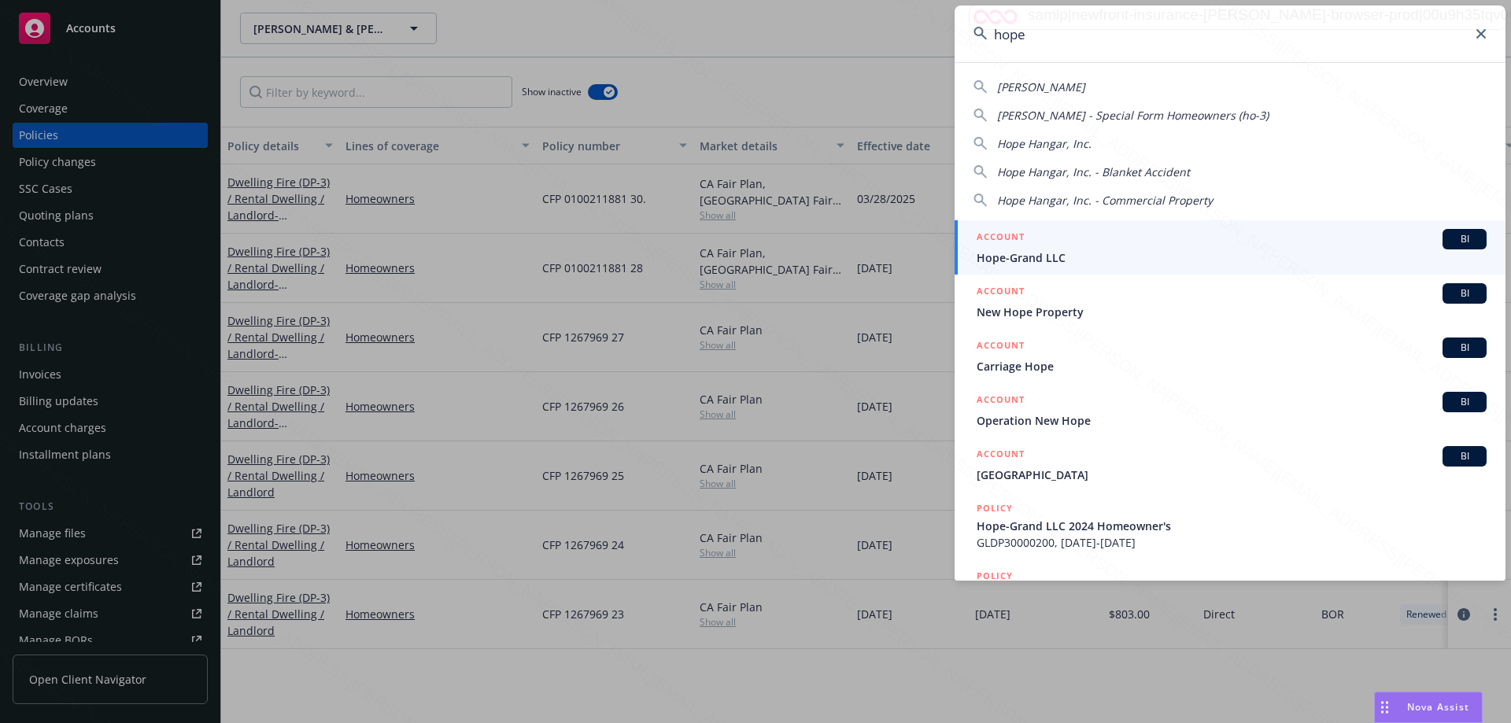
type input "hope"
click at [1044, 259] on span "Hope-Grand LLC" at bounding box center [1232, 258] width 510 height 17
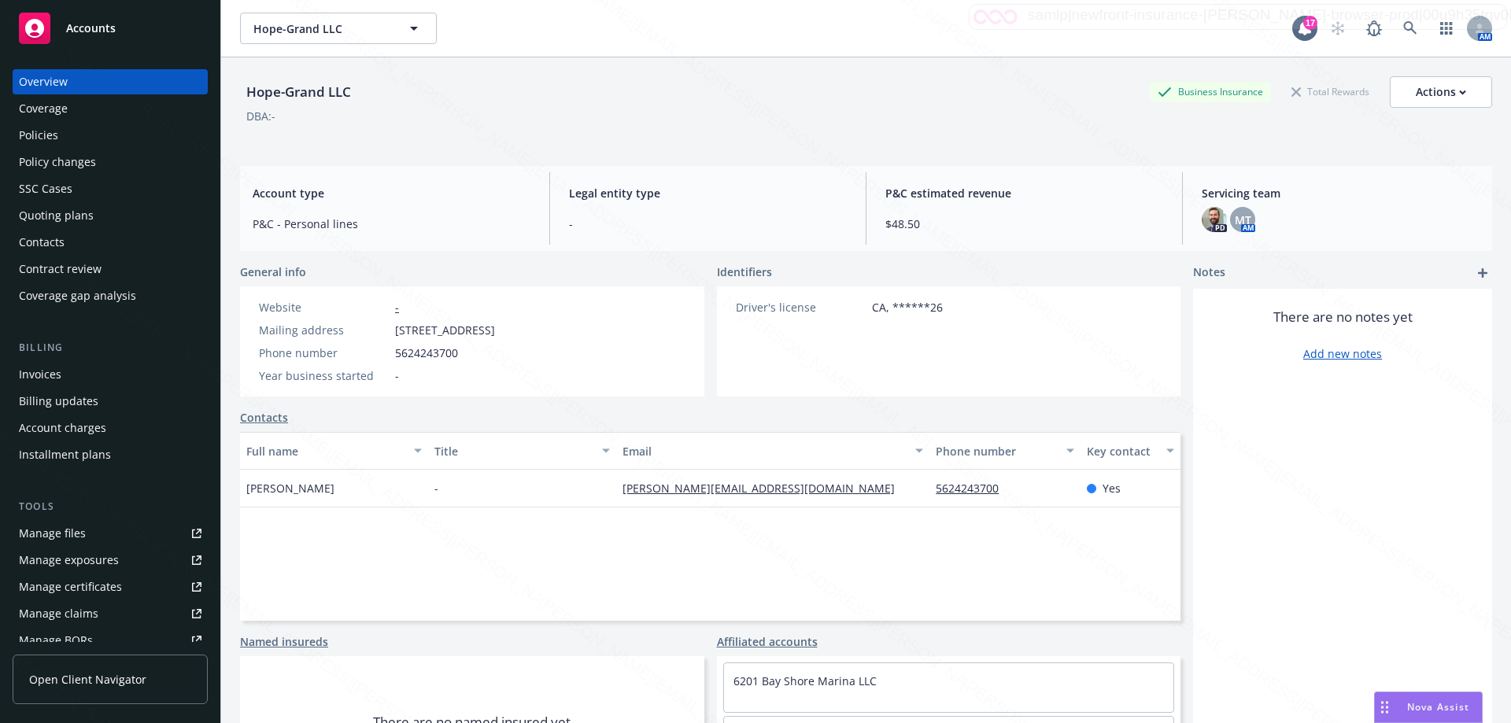
click at [61, 144] on div "Policies" at bounding box center [110, 135] width 183 height 25
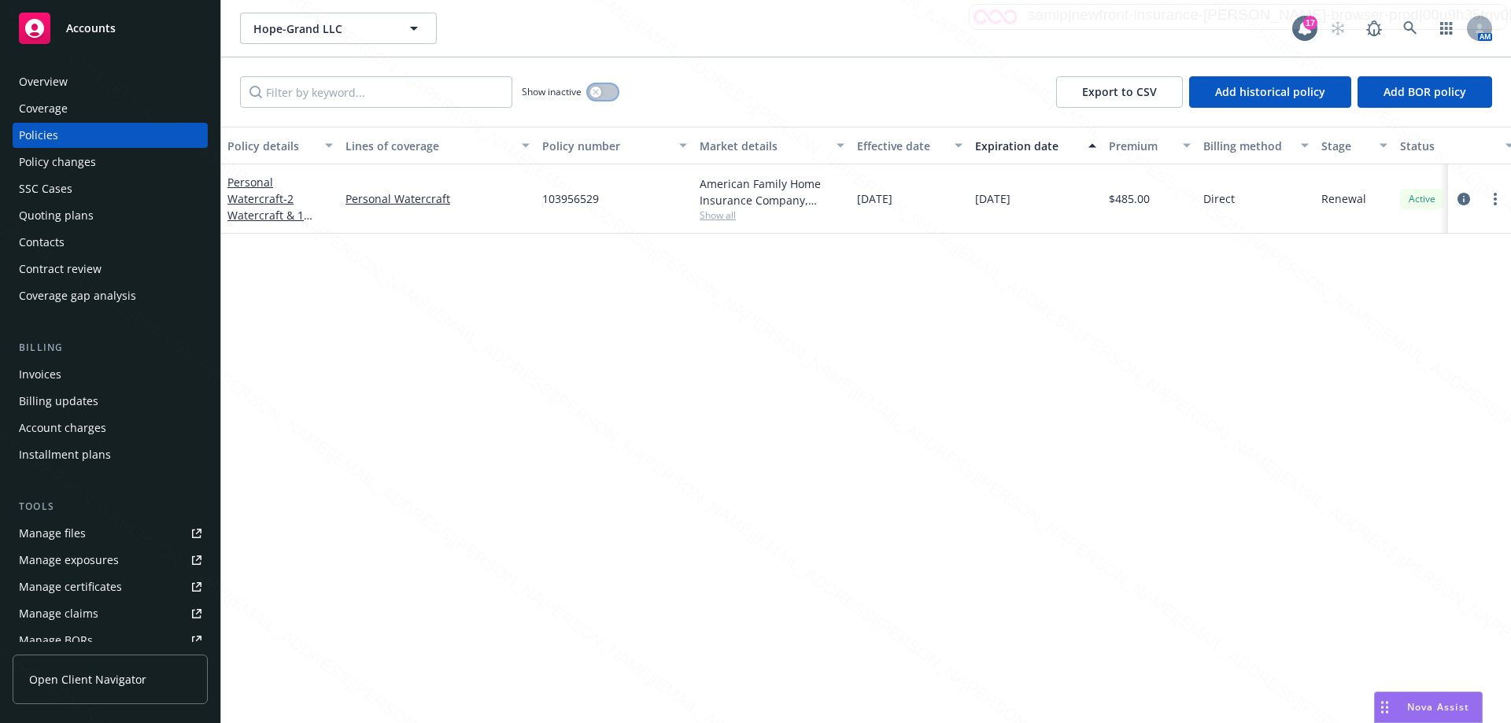
click at [608, 88] on button "button" at bounding box center [603, 92] width 30 height 16
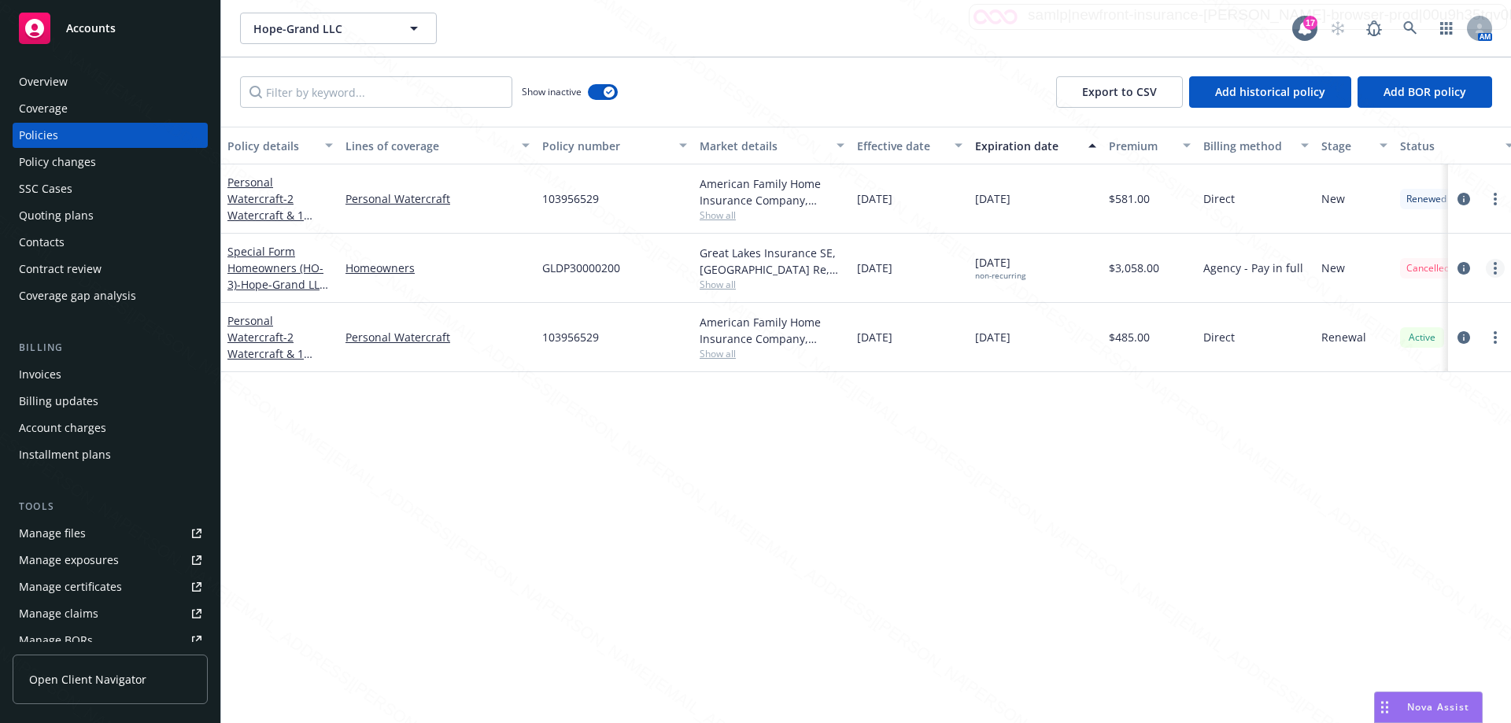
click at [1500, 272] on link "more" at bounding box center [1495, 268] width 19 height 19
click at [1460, 271] on icon "circleInformation" at bounding box center [1464, 268] width 13 height 13
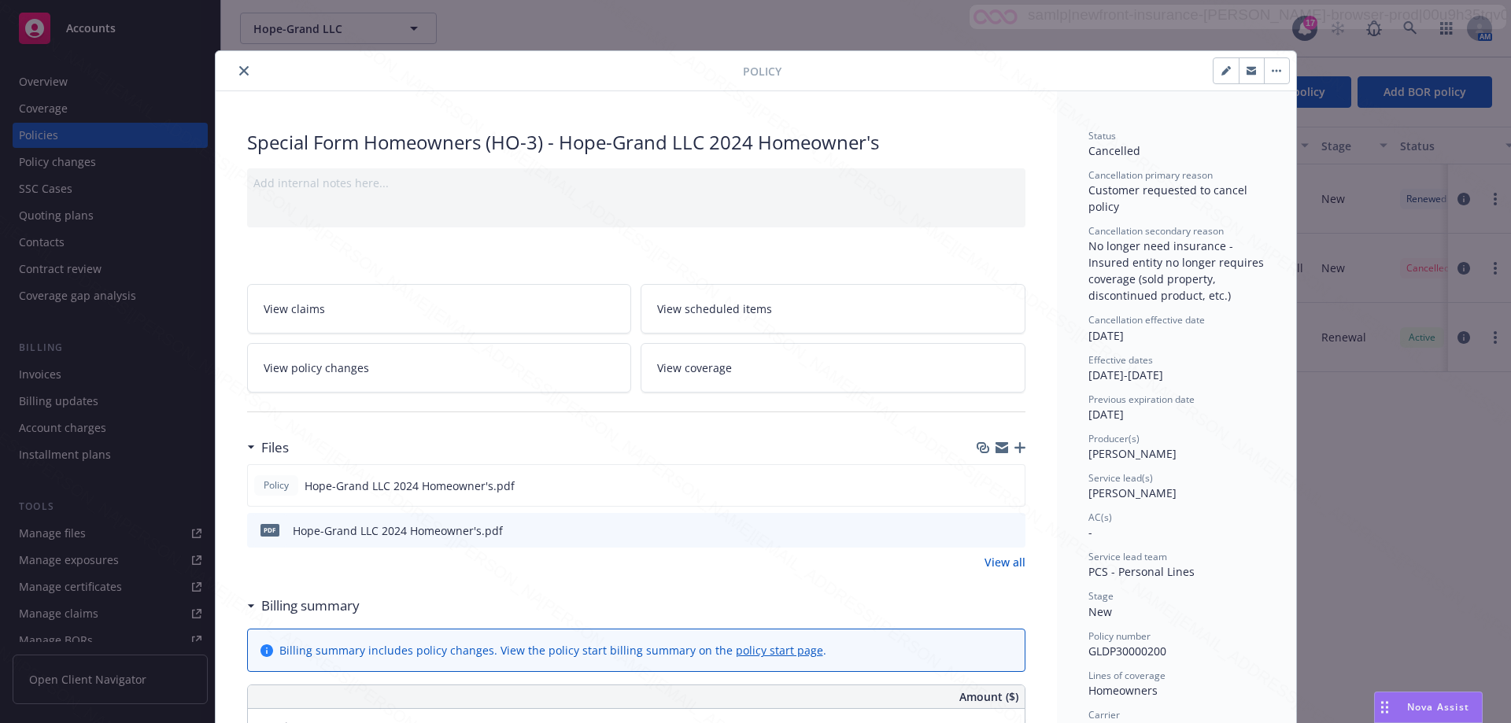
click at [240, 67] on icon "close" at bounding box center [243, 70] width 9 height 9
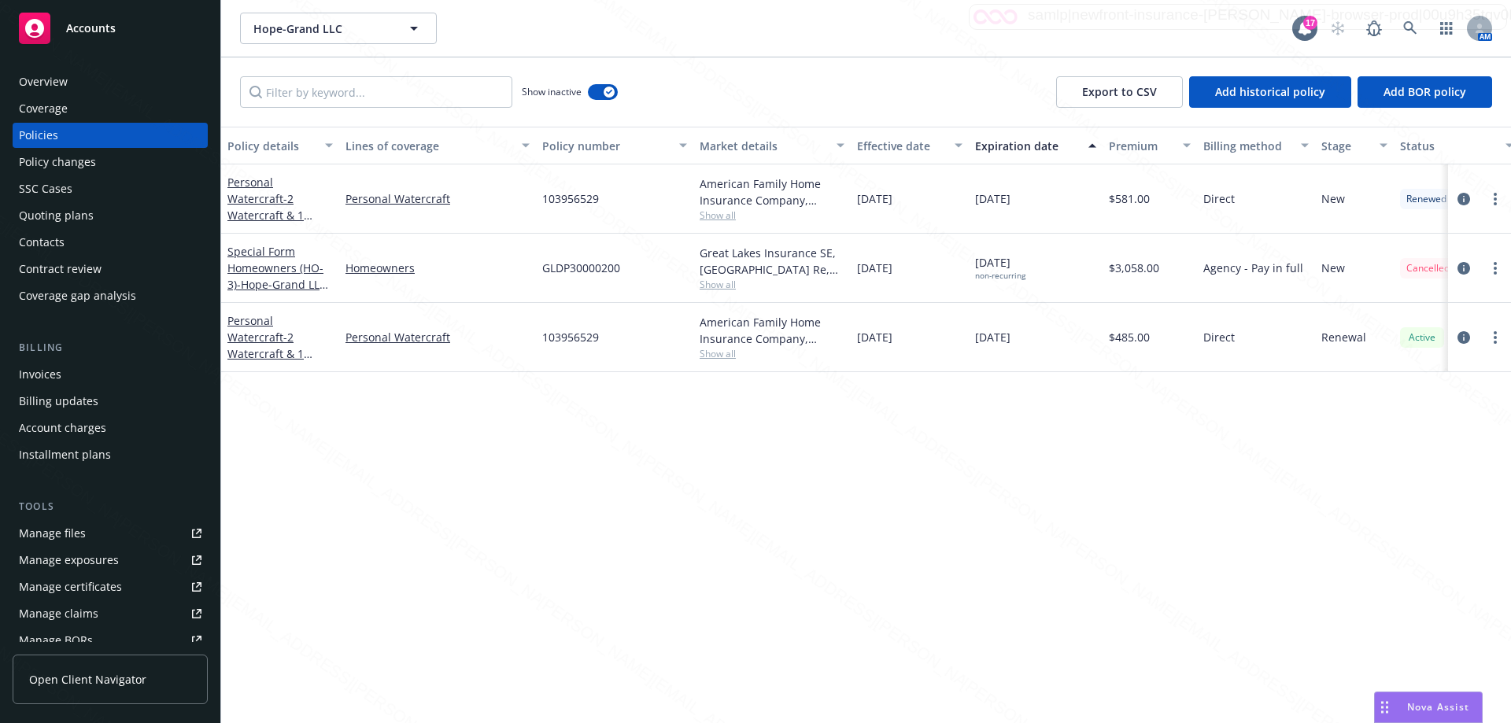
click at [54, 378] on div "Invoices" at bounding box center [40, 374] width 43 height 25
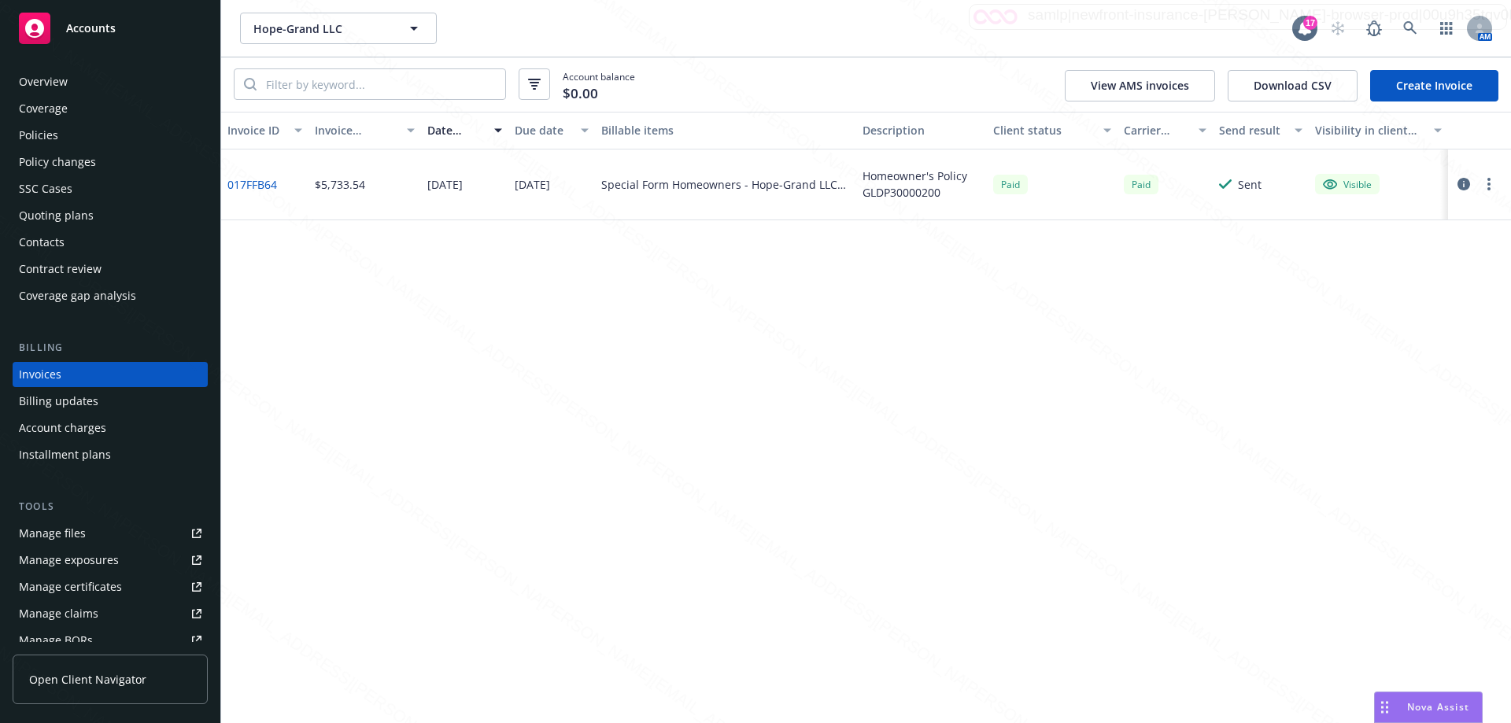
click at [95, 398] on div "Billing updates" at bounding box center [110, 401] width 183 height 25
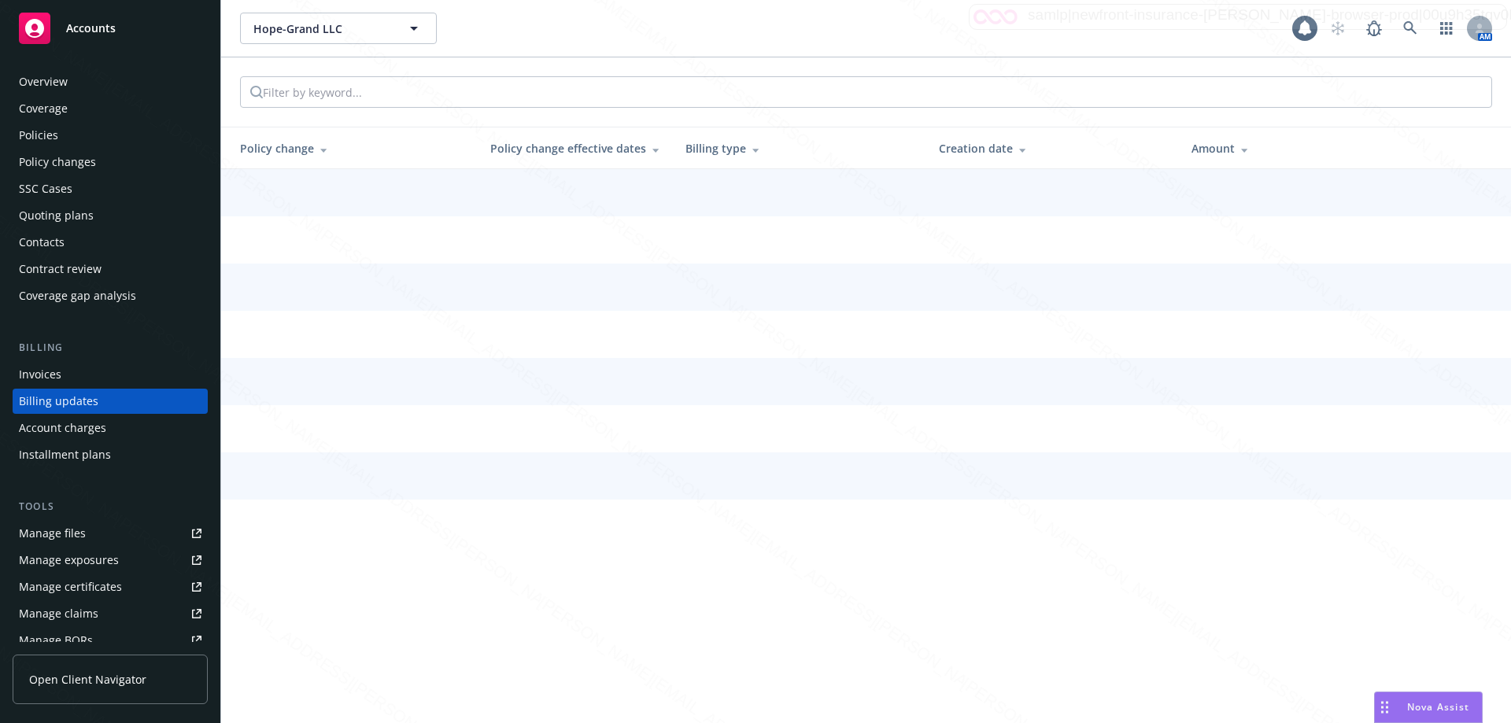
scroll to position [15, 0]
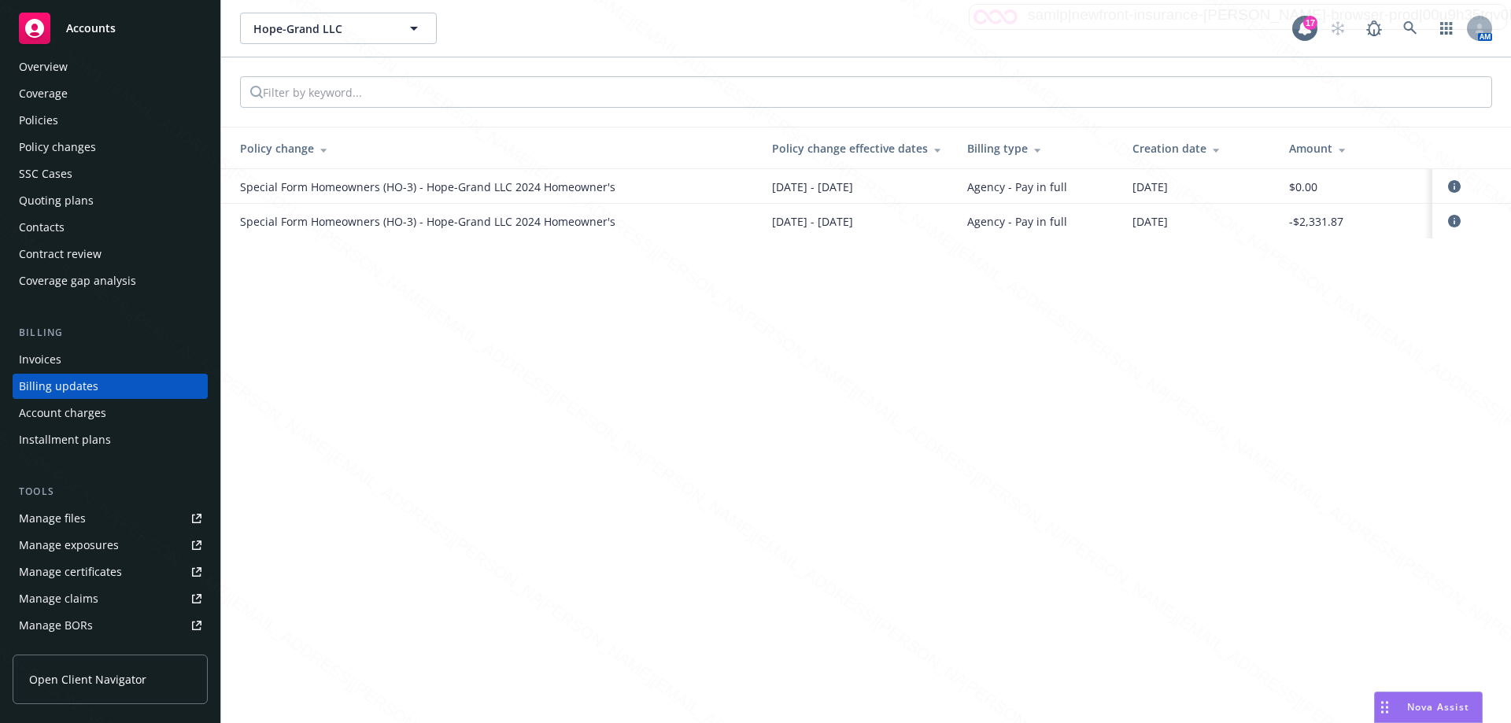
click at [853, 222] on span "04/17/2024 - 04/17/2025" at bounding box center [812, 221] width 81 height 17
drag, startPoint x: 1017, startPoint y: 220, endPoint x: 1108, endPoint y: 220, distance: 90.5
click at [1039, 220] on span "Agency - Pay in full" at bounding box center [1017, 221] width 100 height 17
drag, startPoint x: 1111, startPoint y: 220, endPoint x: 1160, endPoint y: 229, distance: 48.8
click at [1135, 227] on tr "Special Form Homeowners (HO-3) - Hope-Grand LLC 2024 Homeowner's 04/17/2024 - 0…" at bounding box center [866, 221] width 1290 height 35
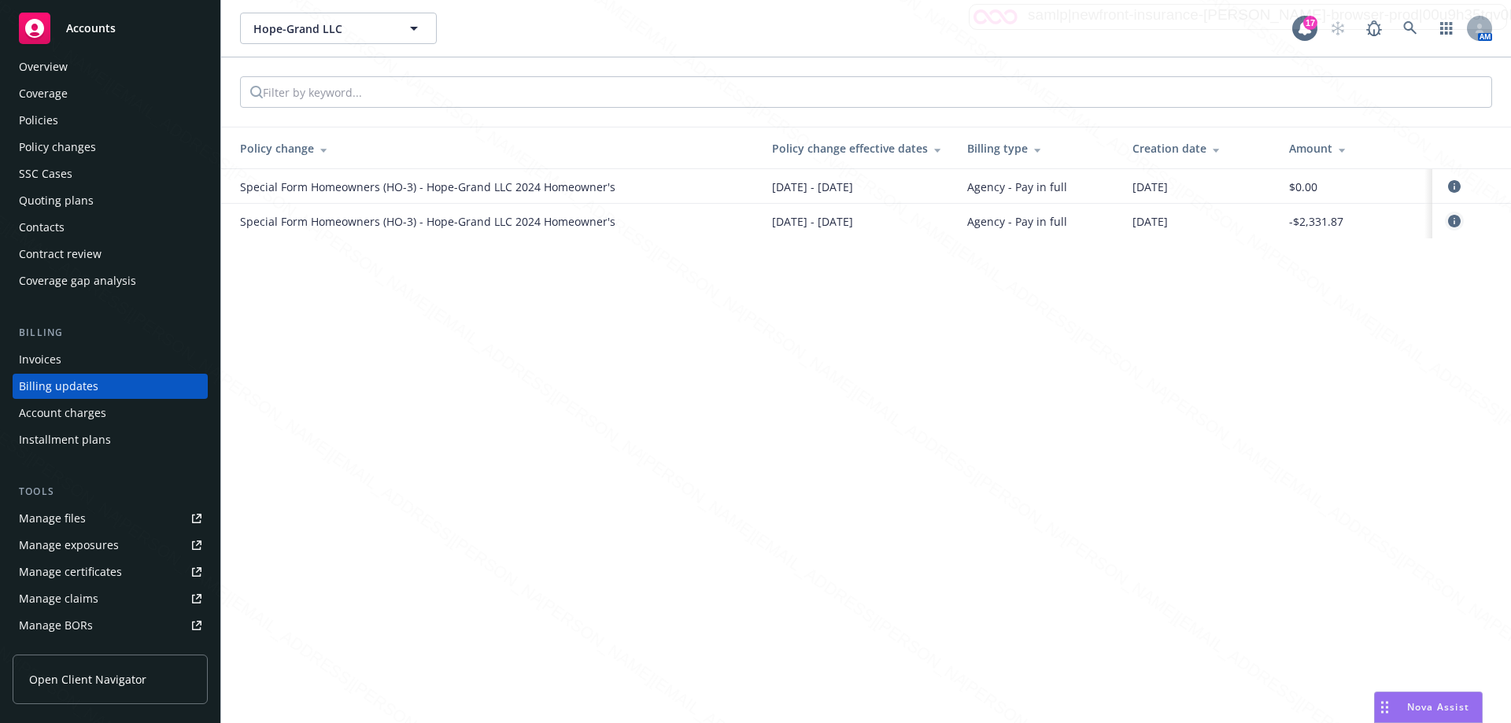
click at [1459, 219] on icon "circleInformation" at bounding box center [1454, 221] width 13 height 13
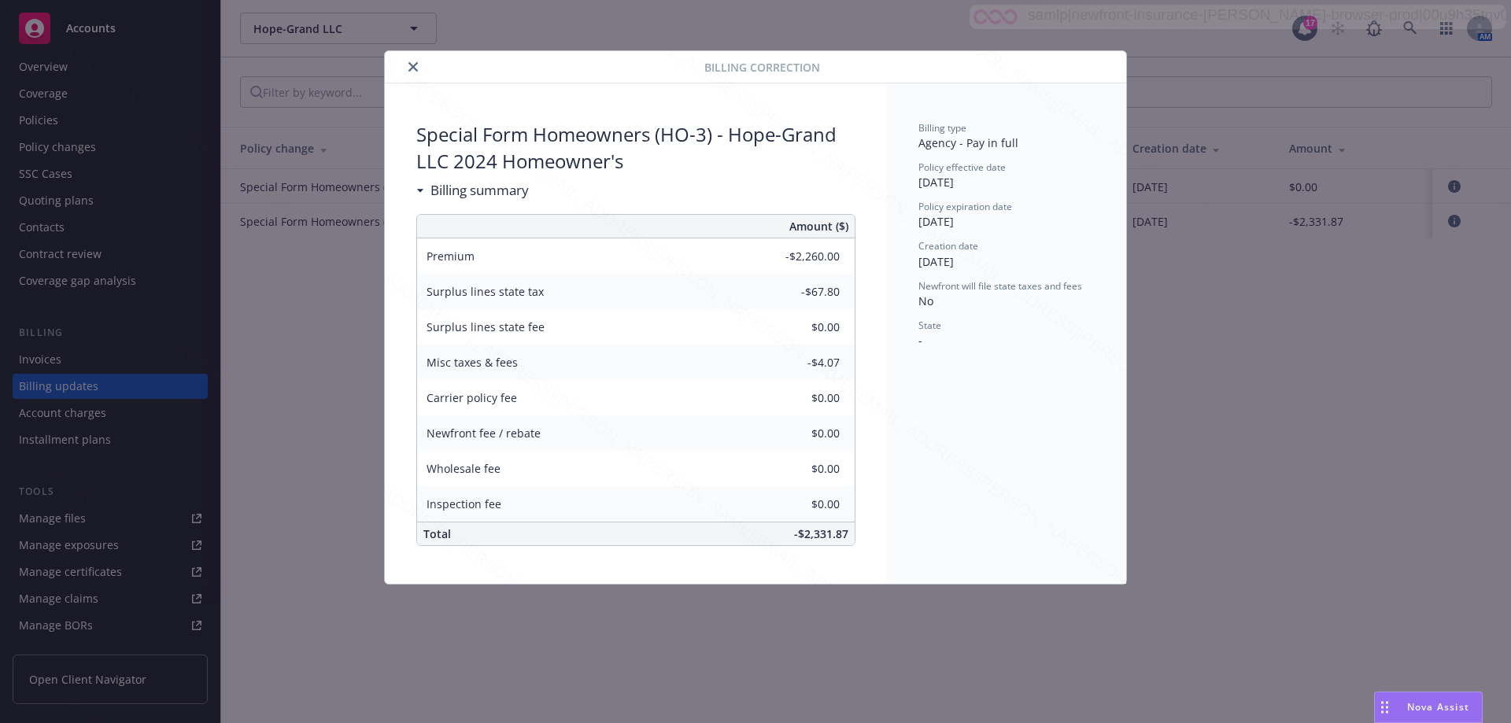
click at [973, 353] on div "Billing type Agency - Pay in full Policy effective date 04/17/2024 Policy expir…" at bounding box center [1006, 333] width 239 height 501
click at [409, 64] on icon "close" at bounding box center [413, 66] width 9 height 9
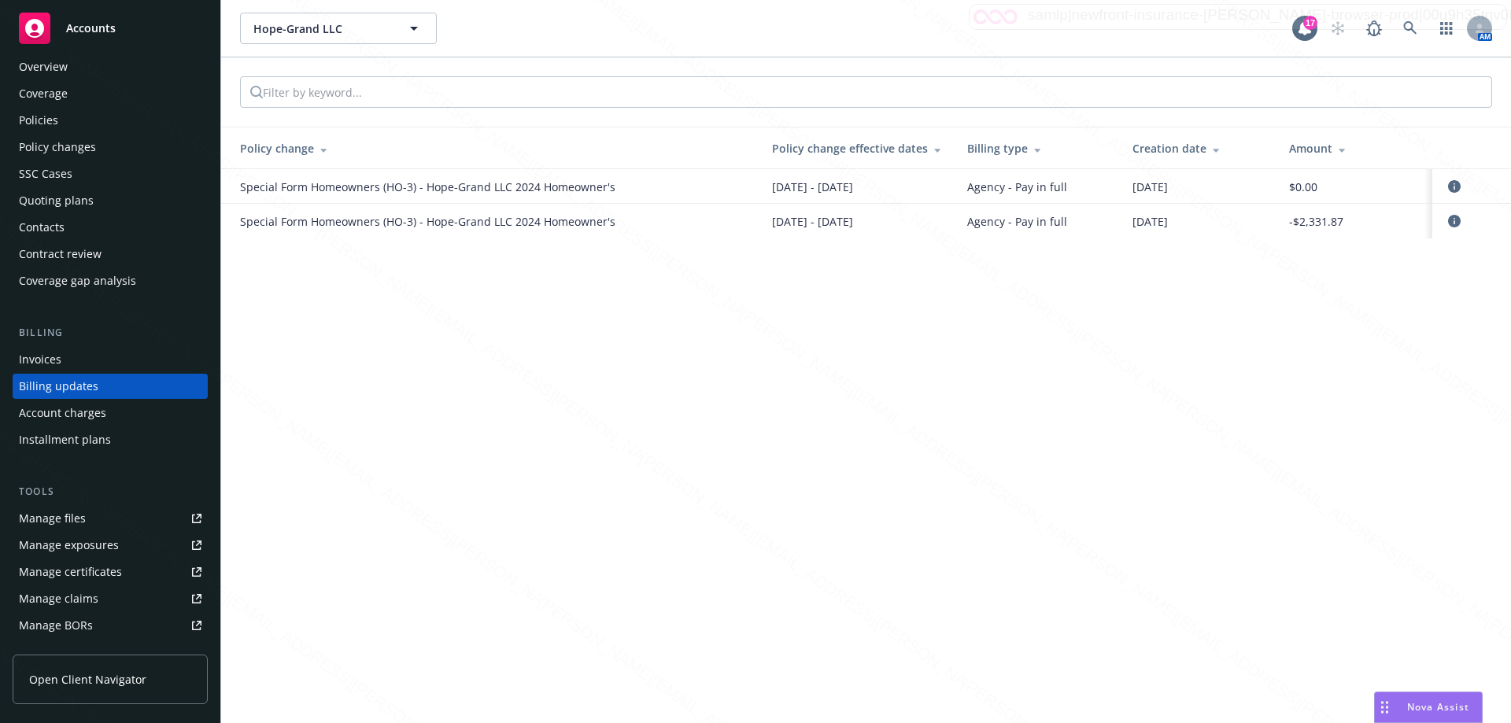
click at [754, 460] on div "Hope-Grand LLC Hope-Grand LLC 17 AM Policy change Policy change effective dates…" at bounding box center [866, 361] width 1290 height 723
click at [523, 372] on div "Hope-Grand LLC Hope-Grand LLC 17 AM Policy change Policy change effective dates…" at bounding box center [866, 361] width 1290 height 723
click at [1226, 521] on div "Hope-Grand LLC Hope-Grand LLC 17 AM Policy change Policy change effective dates…" at bounding box center [866, 361] width 1290 height 723
click at [1157, 399] on div "Hope-Grand LLC Hope-Grand LLC 17 AM Policy change Policy change effective dates…" at bounding box center [866, 361] width 1290 height 723
drag, startPoint x: 901, startPoint y: 405, endPoint x: 706, endPoint y: 259, distance: 242.9
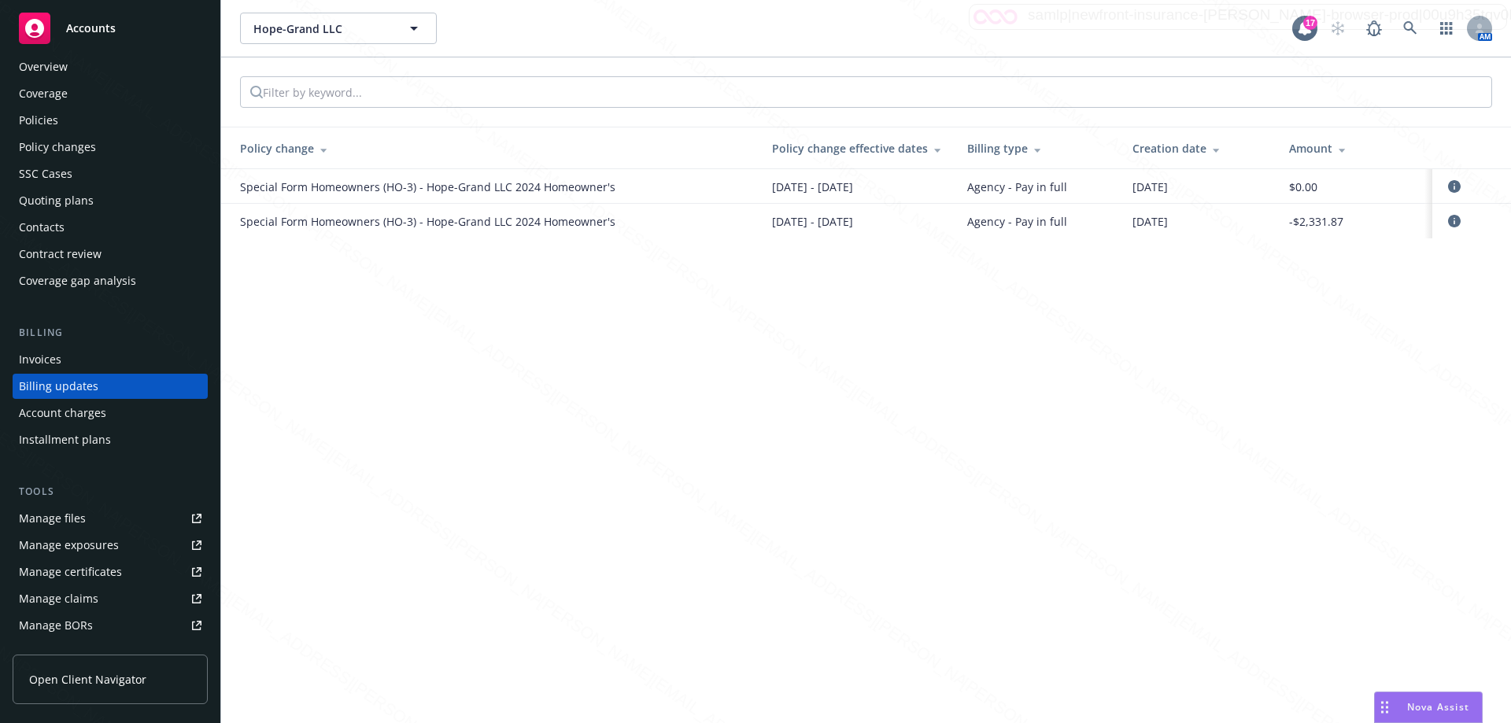
click at [895, 405] on div "Hope-Grand LLC Hope-Grand LLC 17 AM Policy change Policy change effective dates…" at bounding box center [866, 361] width 1290 height 723
click at [410, 363] on div "Hope-Grand LLC Hope-Grand LLC 17 AM Policy change Policy change effective dates…" at bounding box center [866, 361] width 1290 height 723
click at [1036, 387] on div "Hope-Grand LLC Hope-Grand LLC 17 AM Policy change Policy change effective dates…" at bounding box center [866, 361] width 1290 height 723
click at [371, 305] on div "Hope-Grand LLC Hope-Grand LLC 17 AM Policy change Policy change effective dates…" at bounding box center [866, 361] width 1290 height 723
click at [1456, 224] on icon "circleInformation" at bounding box center [1454, 221] width 13 height 13
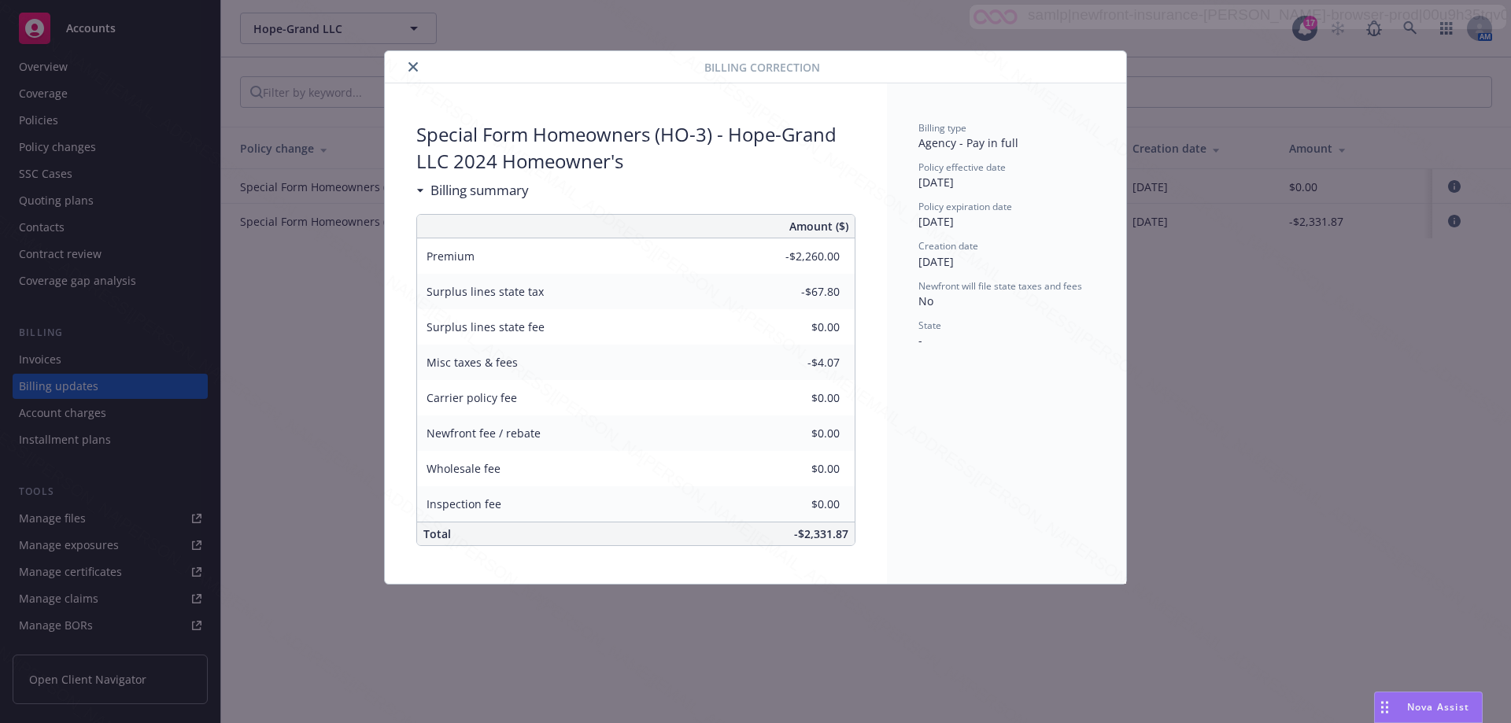
click at [1004, 488] on div "Billing type Agency - Pay in full Policy effective date 04/17/2024 Policy expir…" at bounding box center [1006, 333] width 239 height 501
click at [941, 564] on div "Billing type Agency - Pay in full Policy effective date 04/17/2024 Policy expir…" at bounding box center [1006, 333] width 239 height 501
click at [416, 67] on icon "close" at bounding box center [413, 66] width 9 height 9
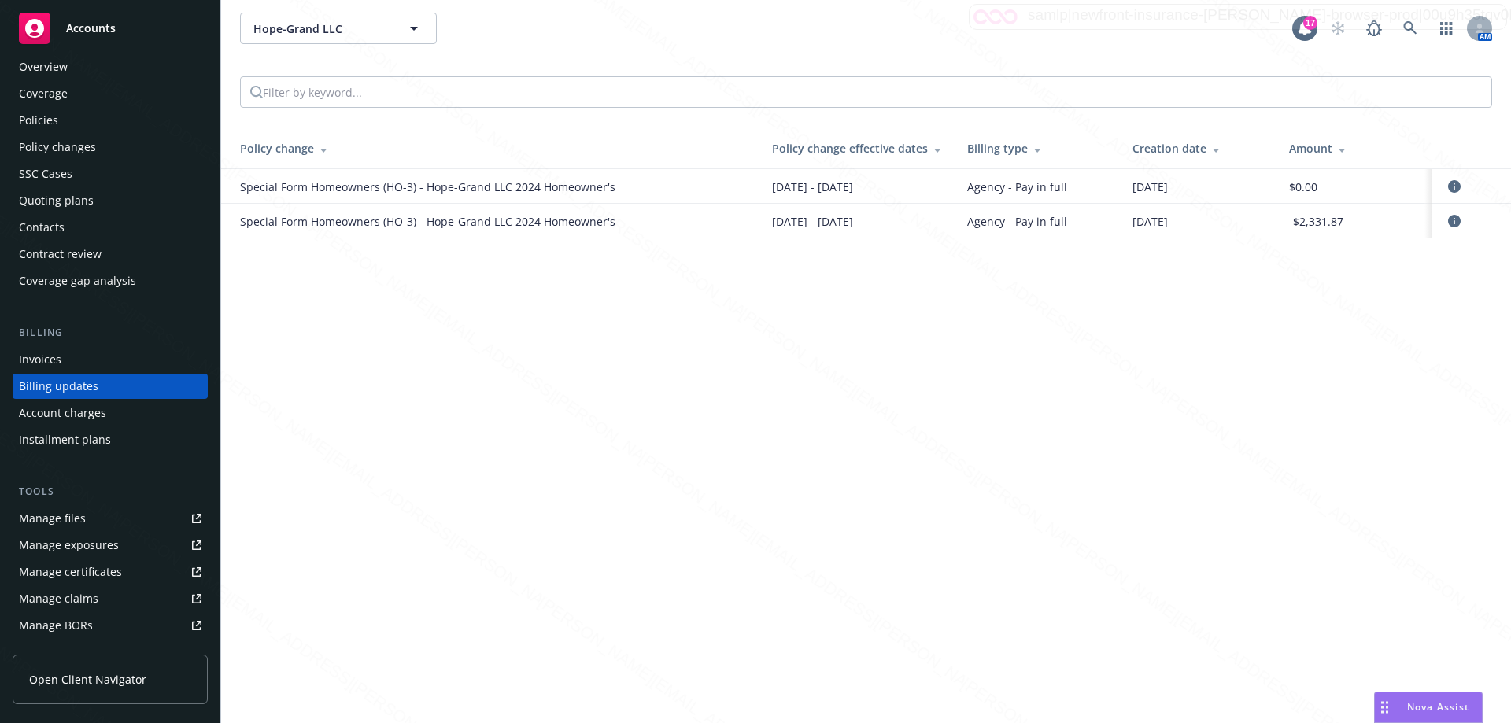
click at [36, 520] on div "Manage files" at bounding box center [52, 518] width 67 height 25
click at [40, 363] on div "Invoices" at bounding box center [40, 359] width 43 height 25
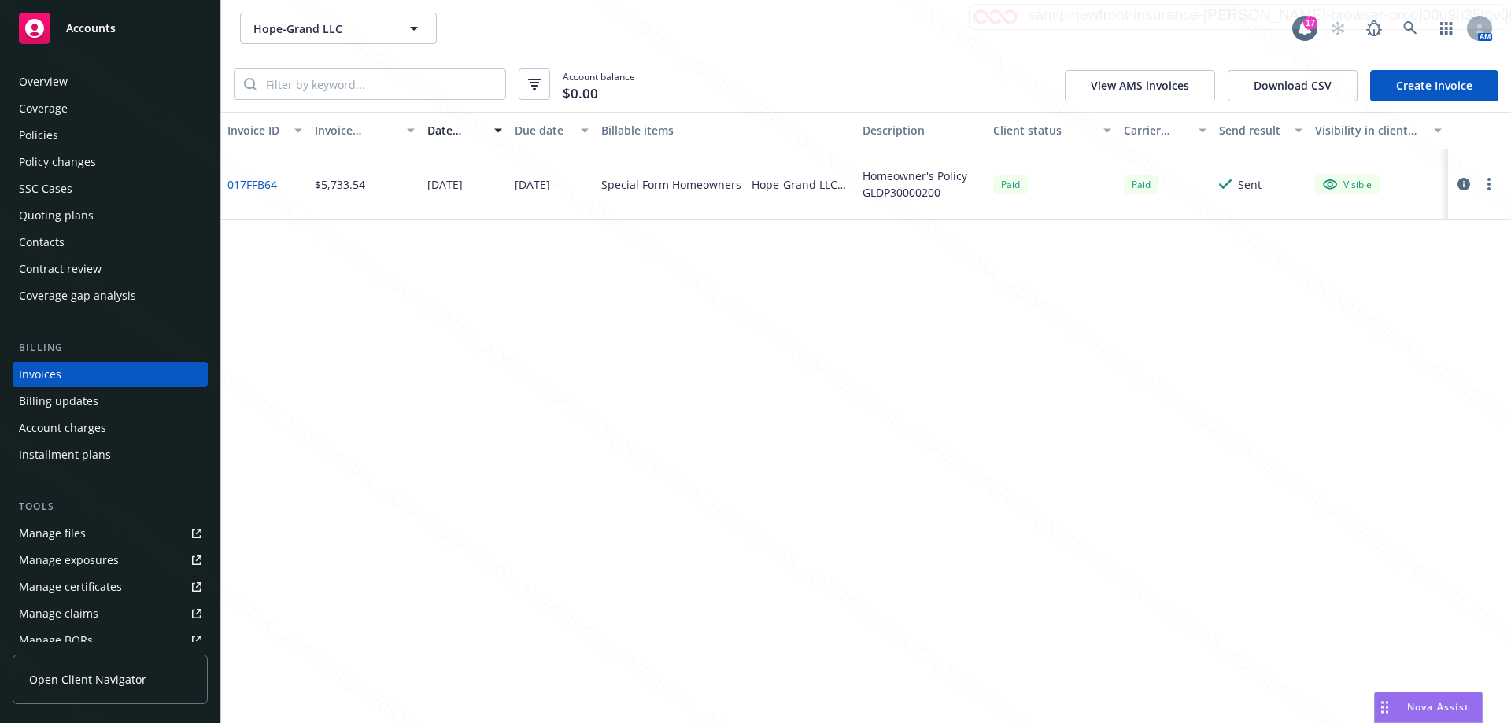
click at [1455, 82] on link "Create Invoice" at bounding box center [1434, 85] width 128 height 31
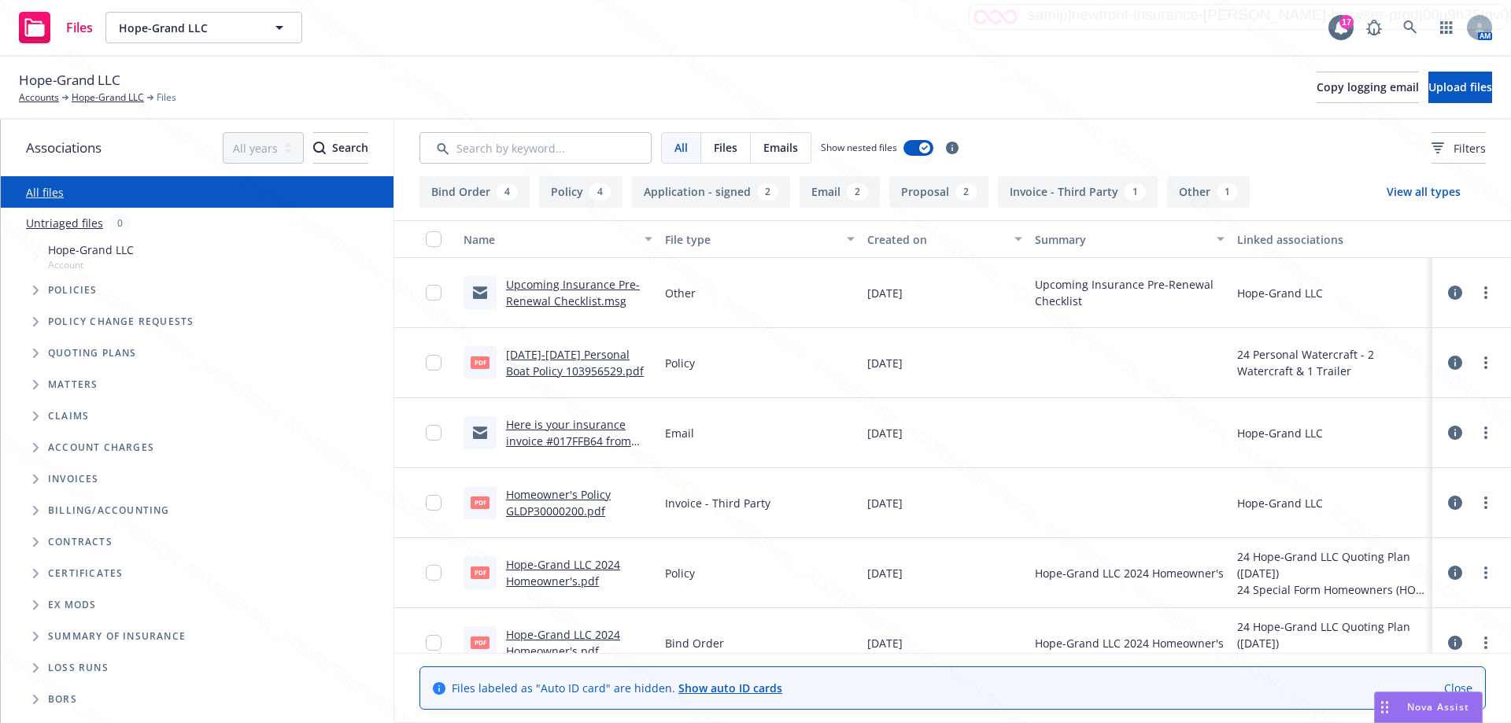
click at [546, 438] on link "Here is your insurance invoice #017FFB64 from Newfront" at bounding box center [568, 441] width 125 height 48
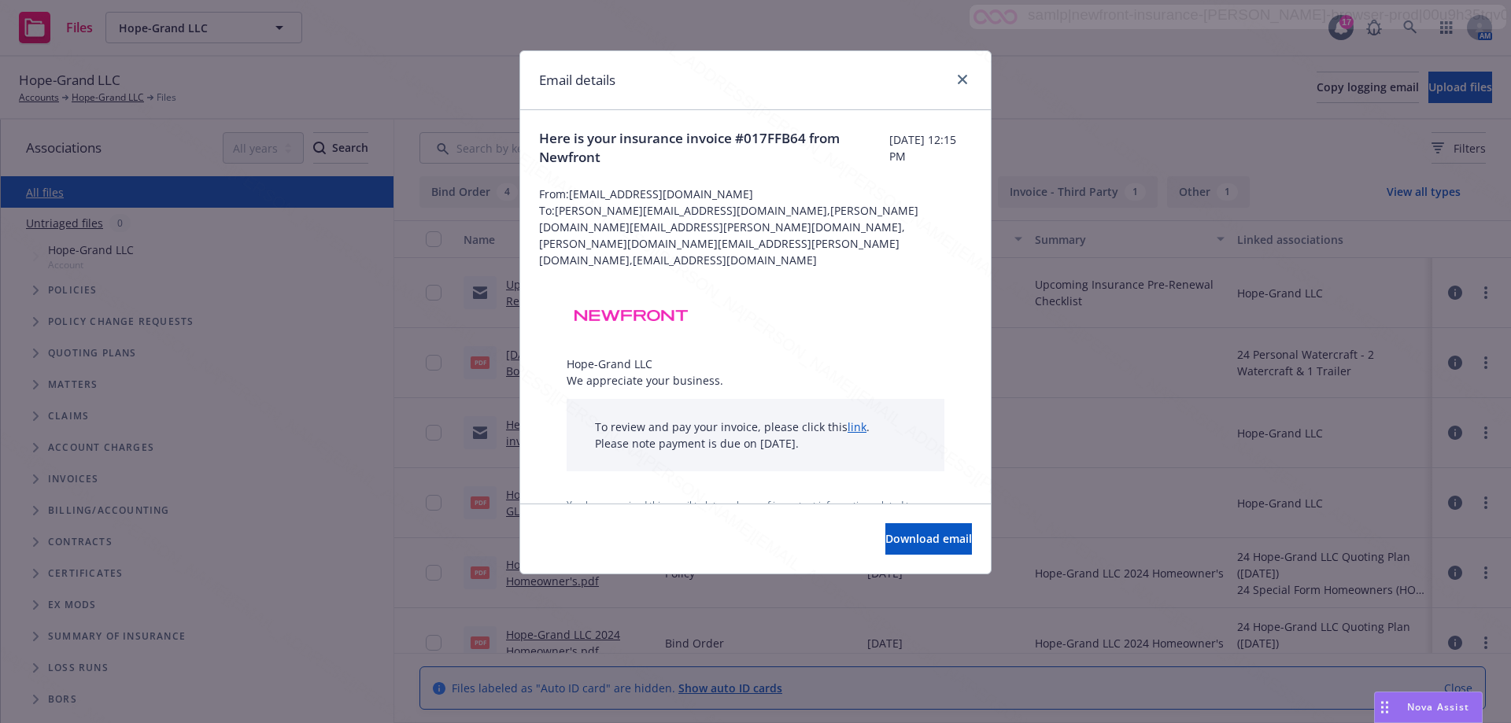
scroll to position [81, 0]
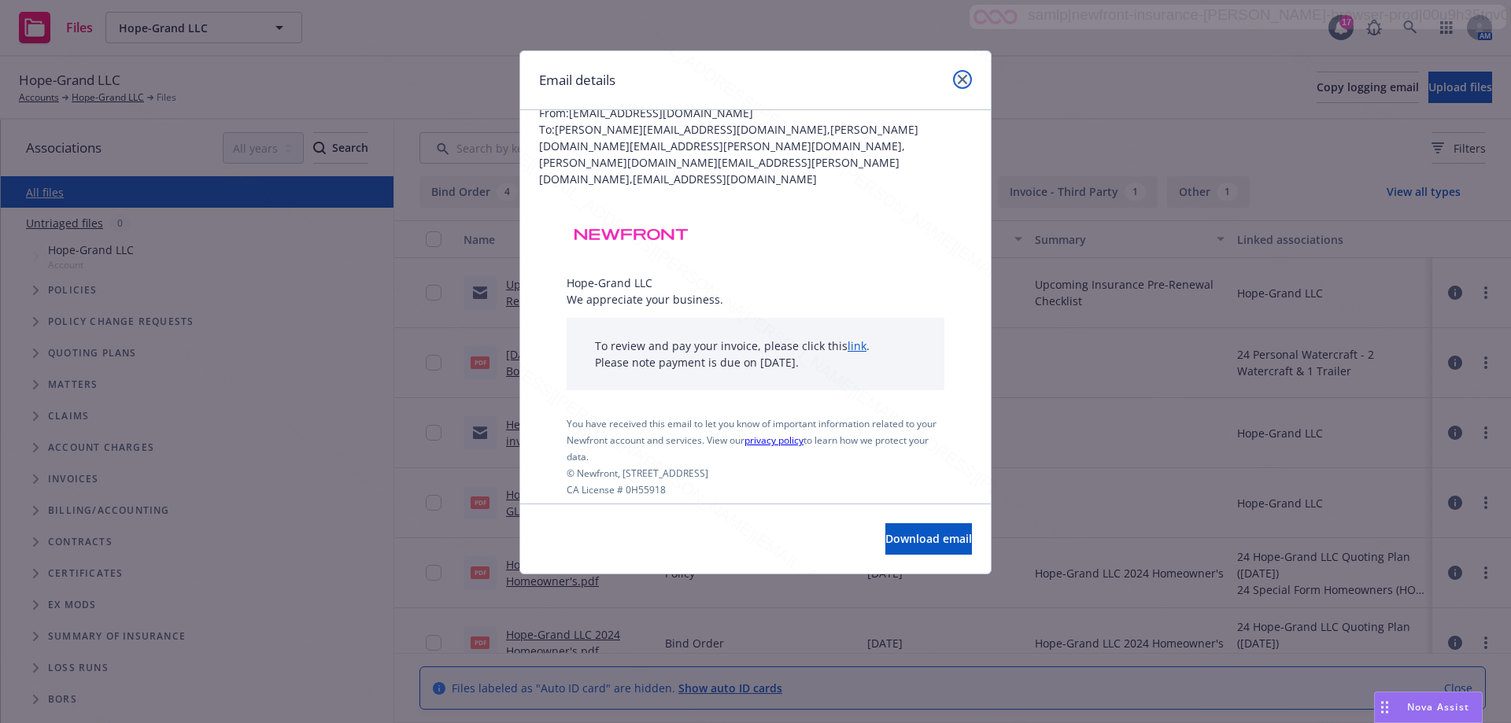
click at [966, 74] on link "close" at bounding box center [962, 79] width 19 height 19
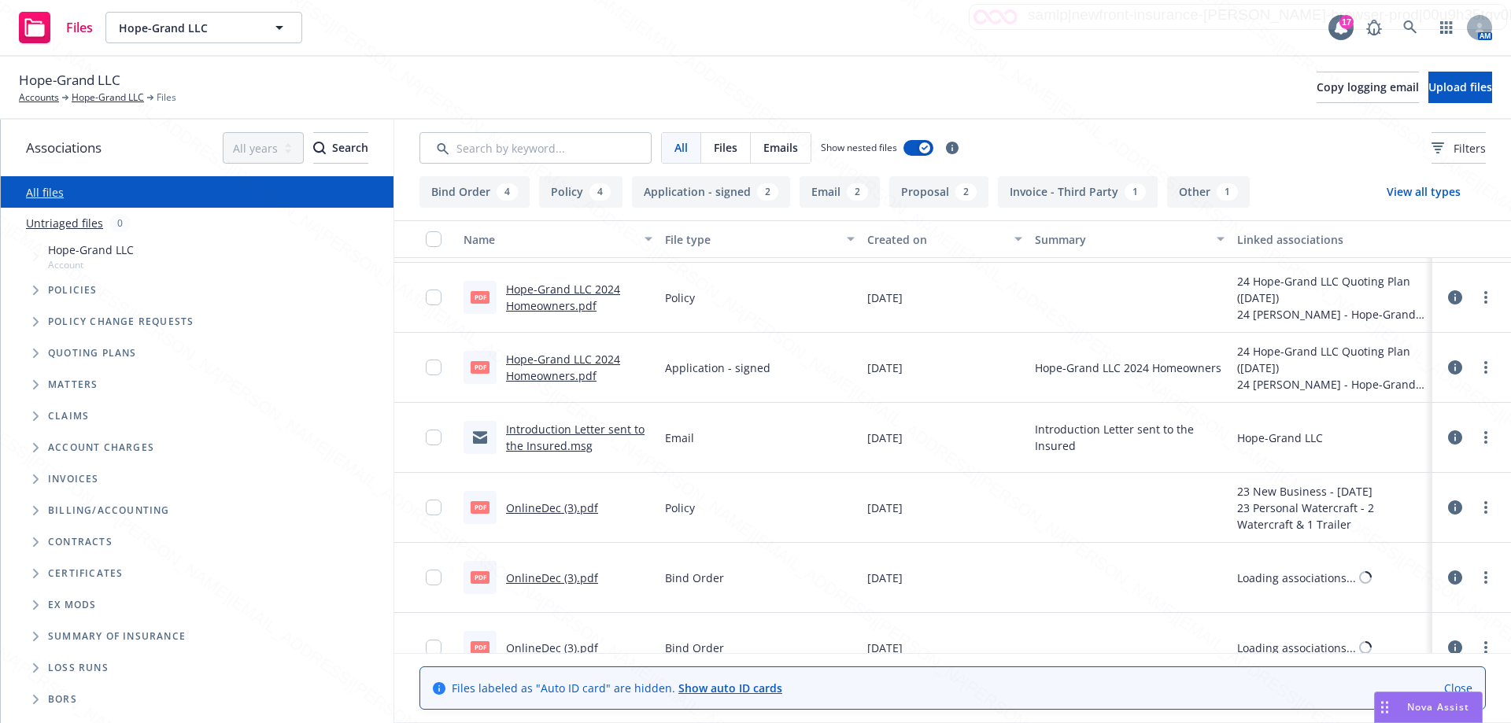
scroll to position [719, 0]
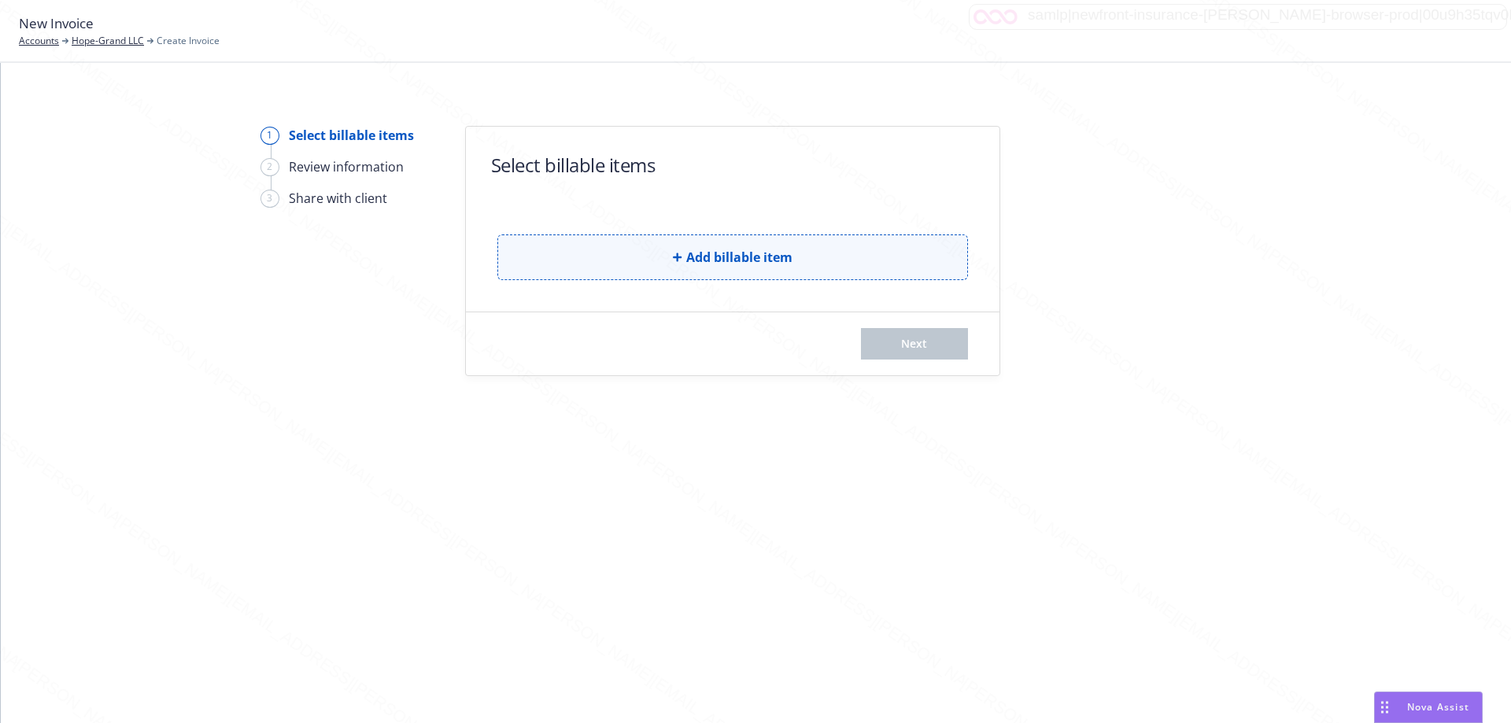
click at [729, 256] on span "Add billable item" at bounding box center [739, 257] width 106 height 19
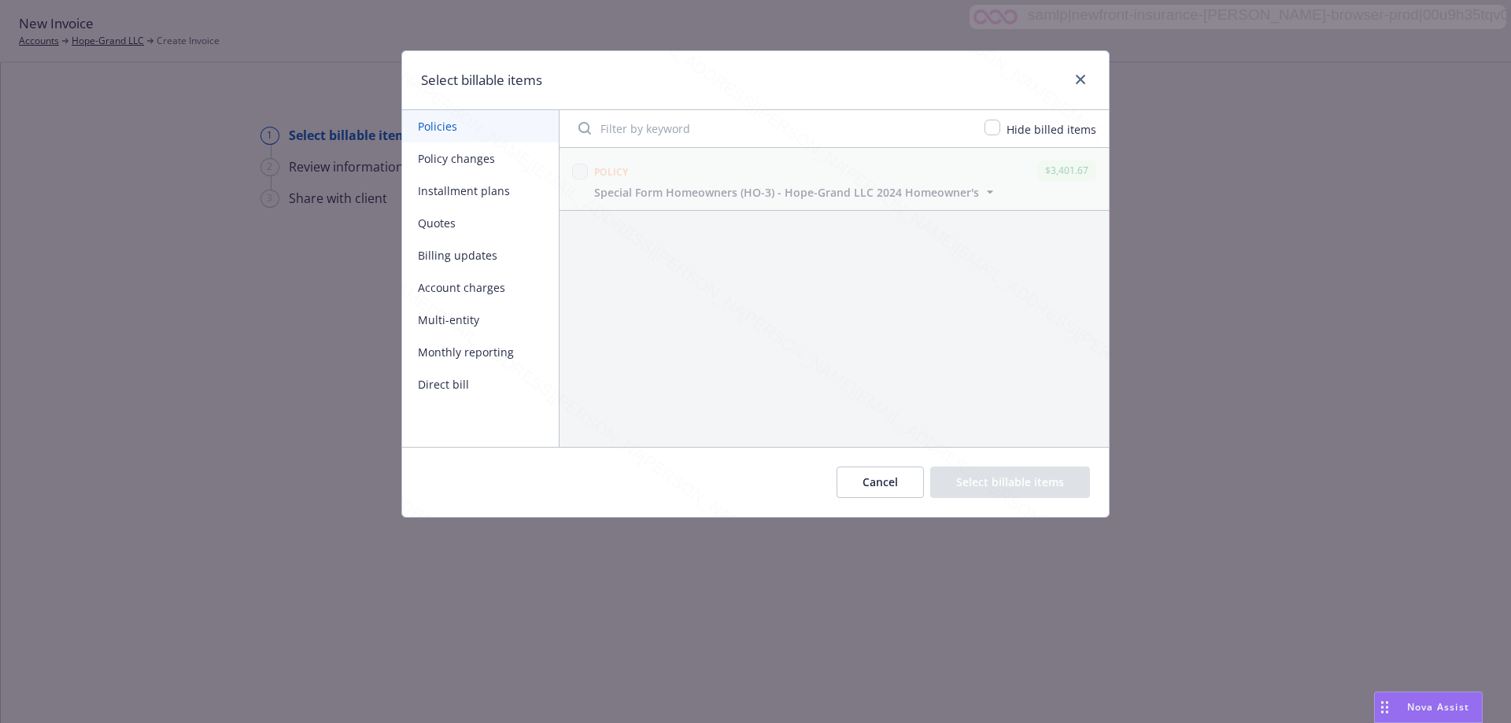
click at [453, 156] on button "Policy changes" at bounding box center [480, 158] width 157 height 32
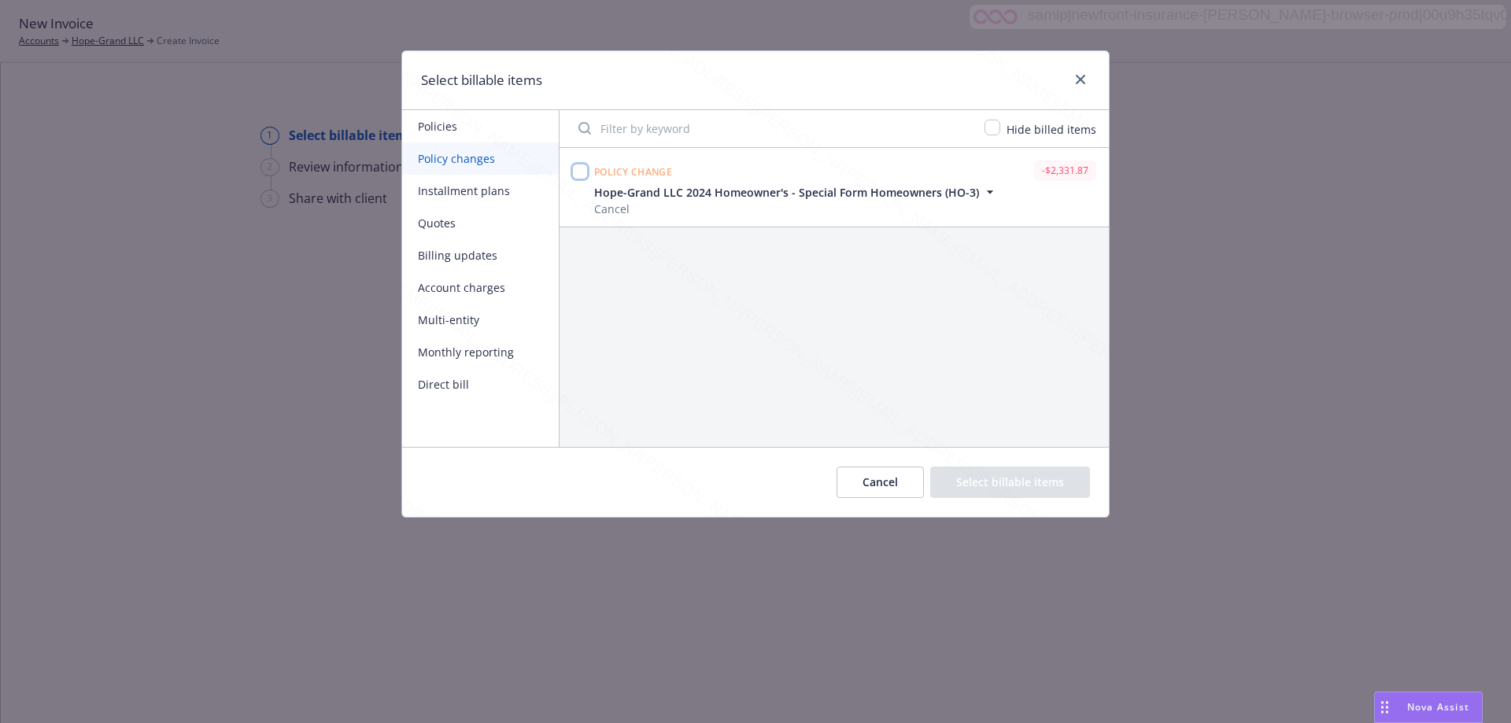
click at [578, 167] on input "checkbox" at bounding box center [580, 172] width 16 height 16
checkbox input "true"
click at [1019, 486] on button "Select billable items" at bounding box center [1010, 482] width 160 height 31
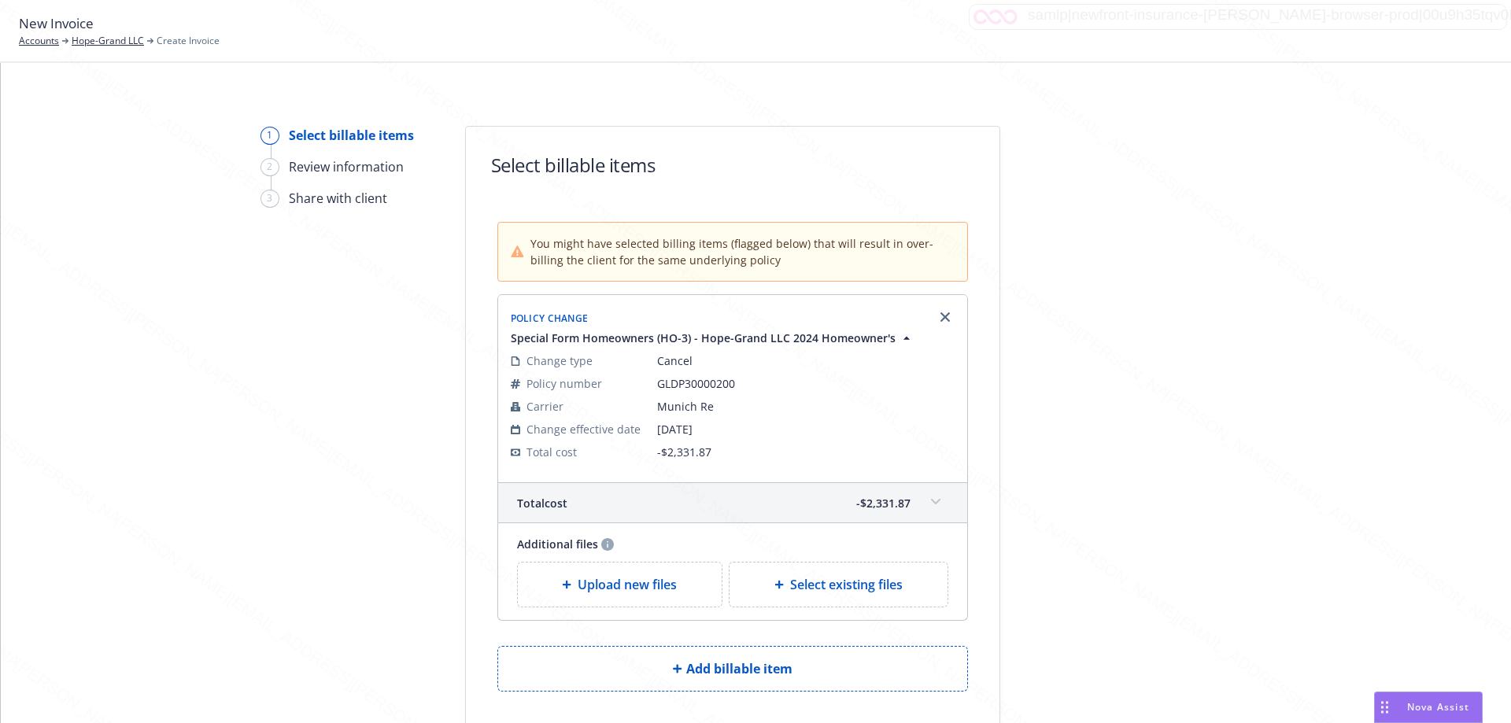
scroll to position [128, 0]
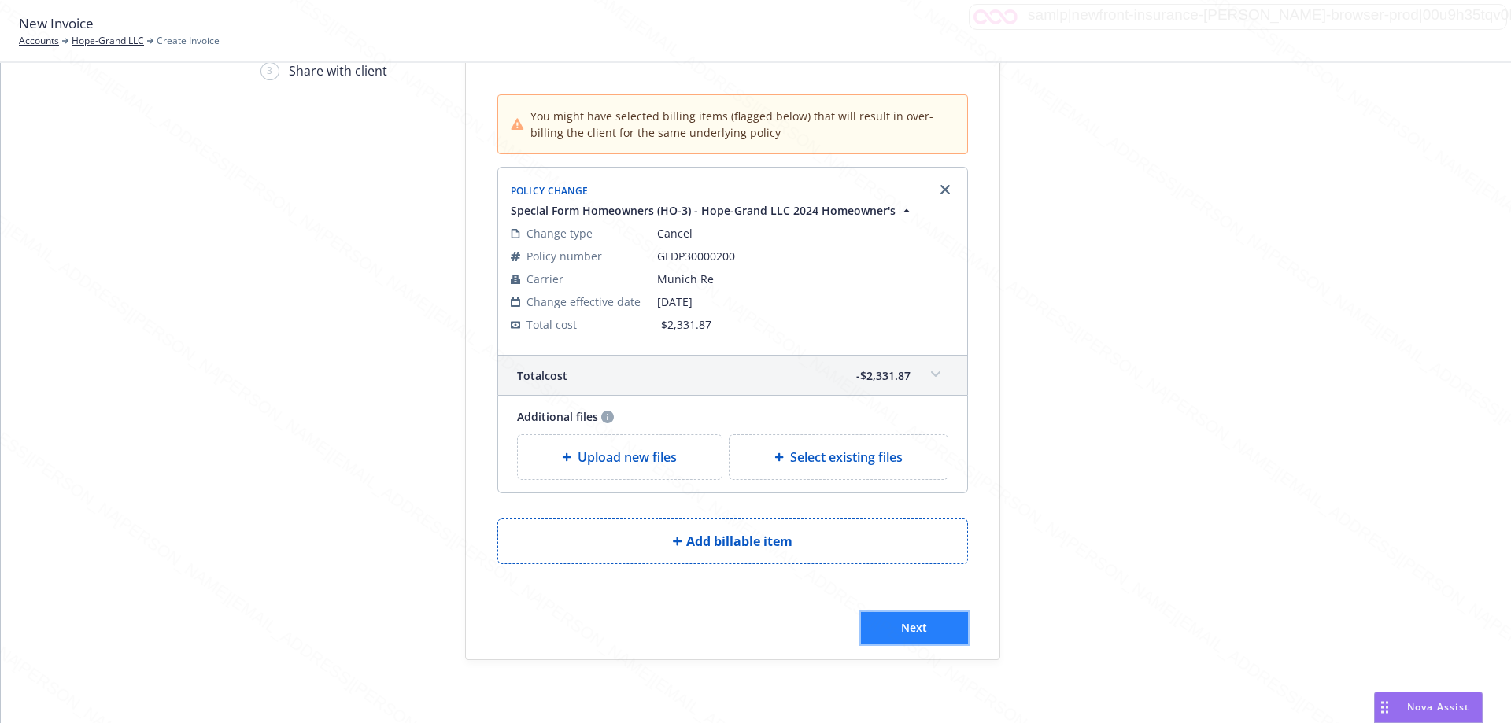
click at [937, 627] on button "Next" at bounding box center [914, 627] width 107 height 31
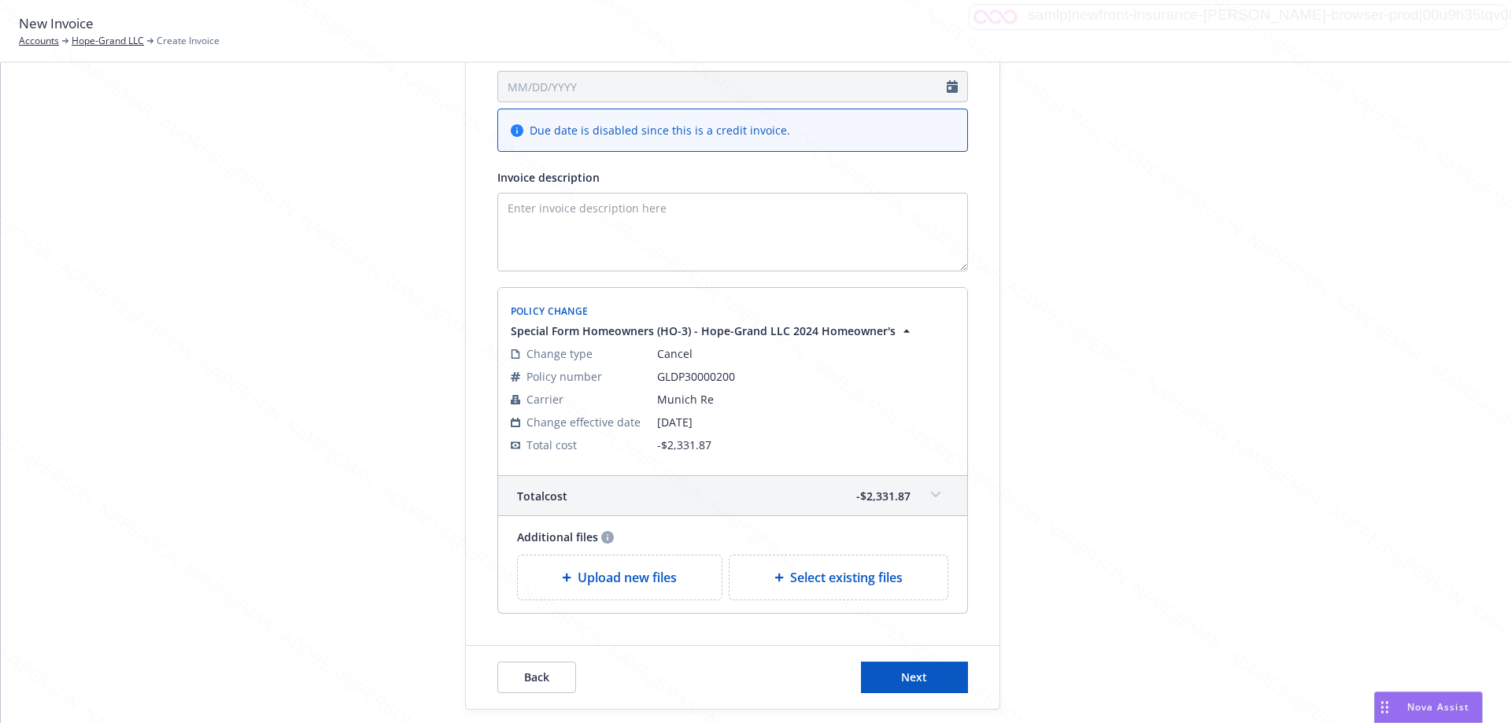
scroll to position [286, 0]
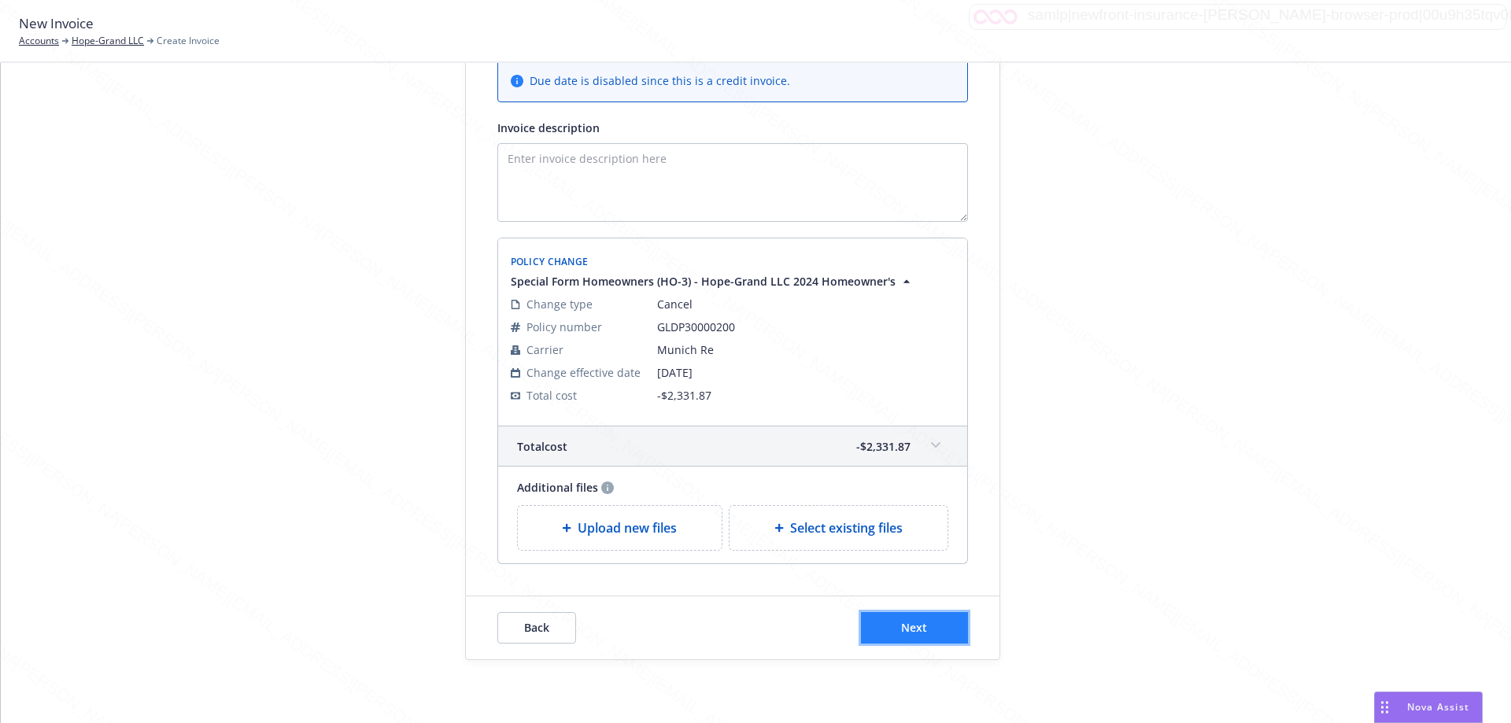
click at [903, 634] on span "Next" at bounding box center [914, 627] width 26 height 15
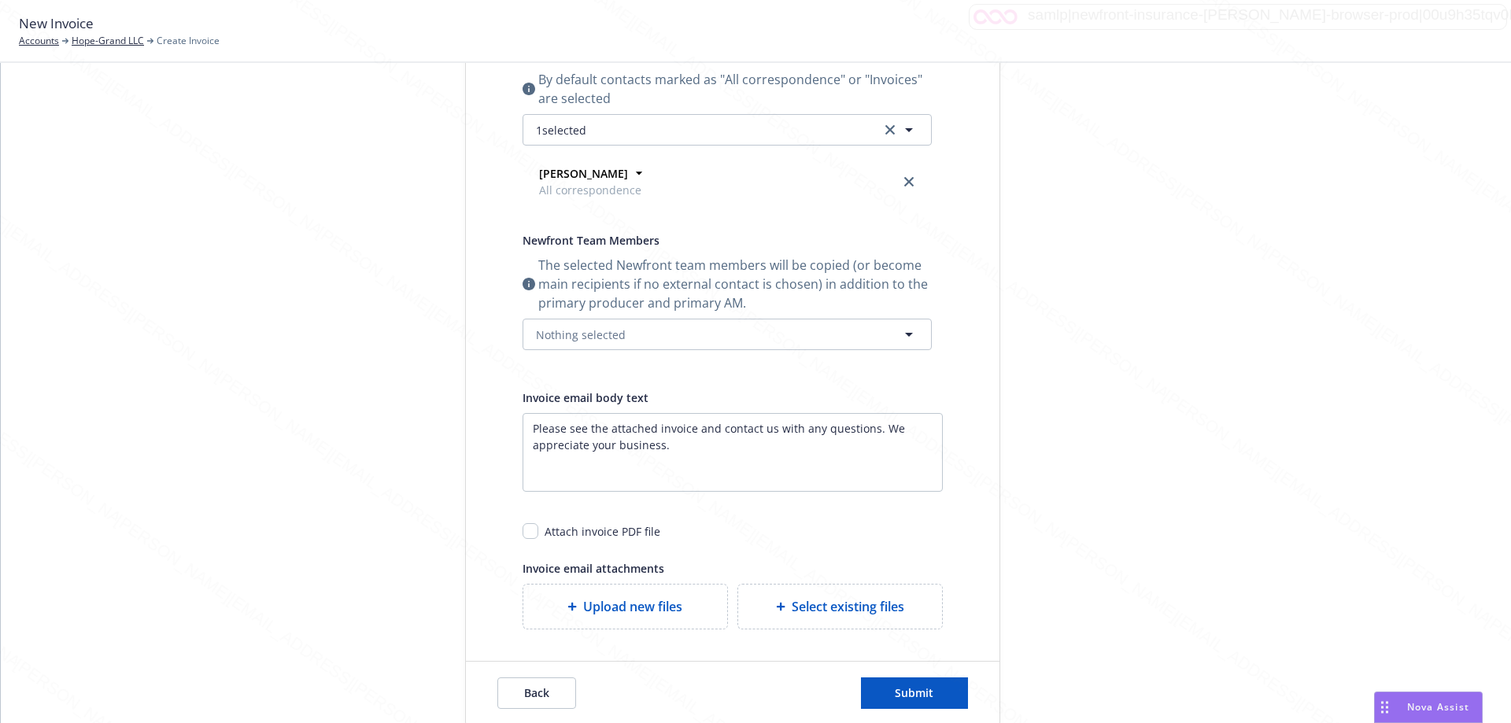
scroll to position [0, 0]
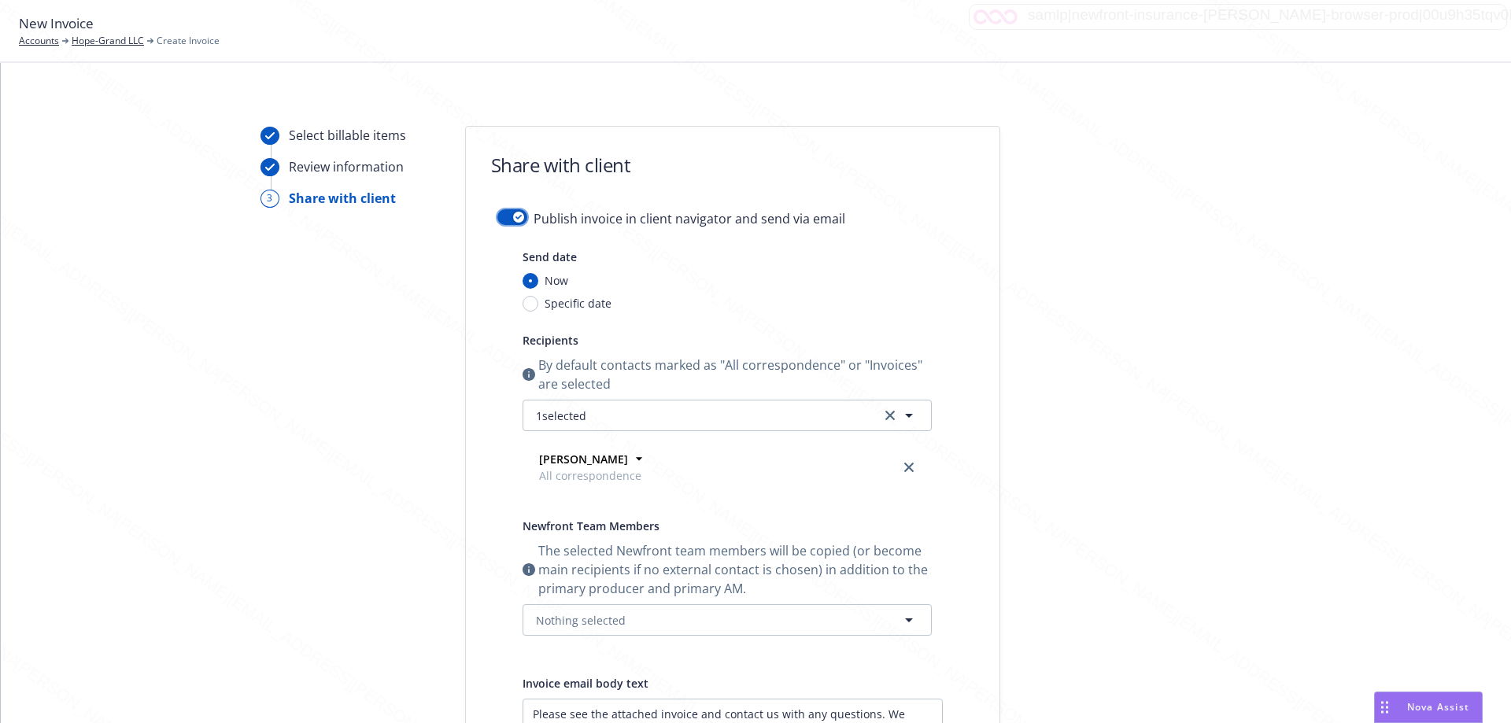
click at [497, 214] on button "button" at bounding box center [512, 217] width 30 height 16
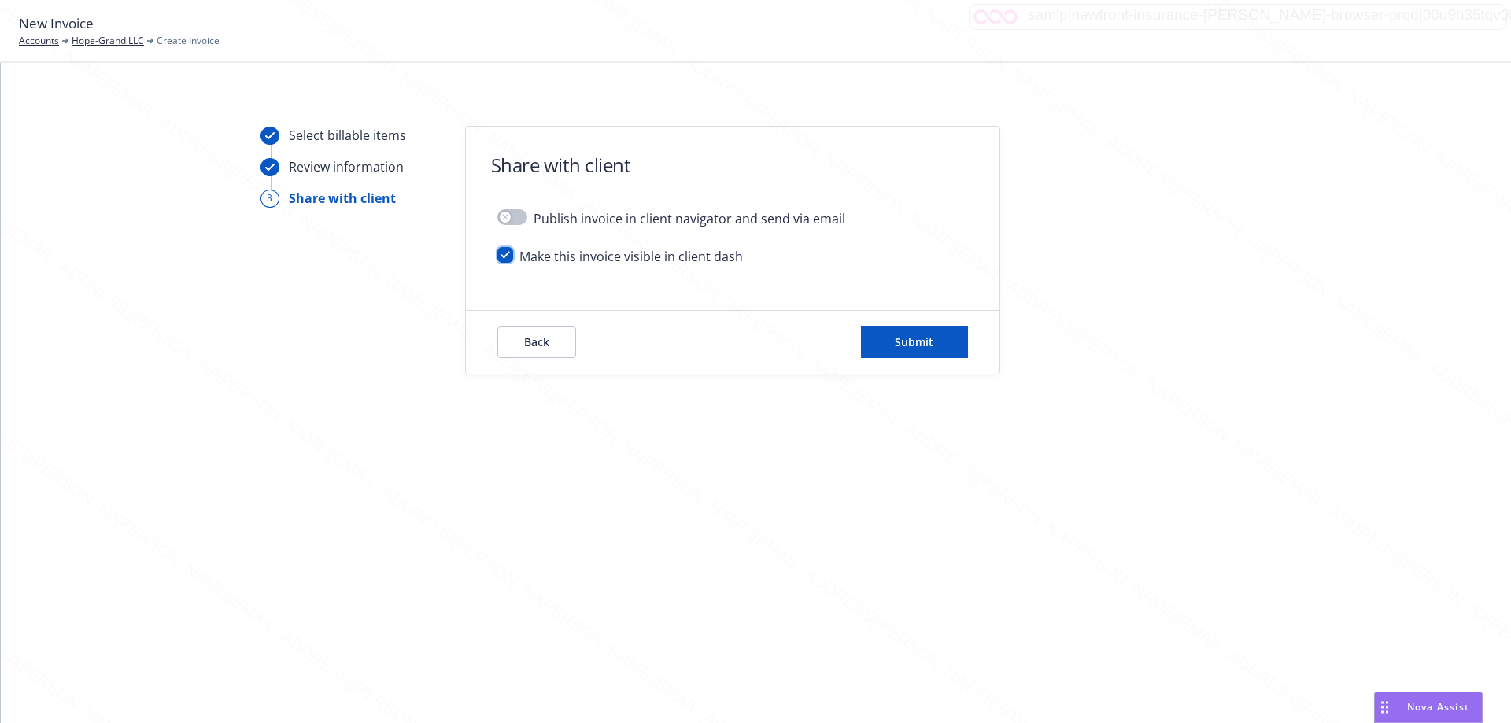
click at [508, 254] on input "checkbox" at bounding box center [505, 255] width 16 height 16
click at [503, 251] on input "checkbox" at bounding box center [505, 255] width 16 height 16
checkbox input "true"
click at [930, 344] on span "Submit" at bounding box center [914, 342] width 39 height 15
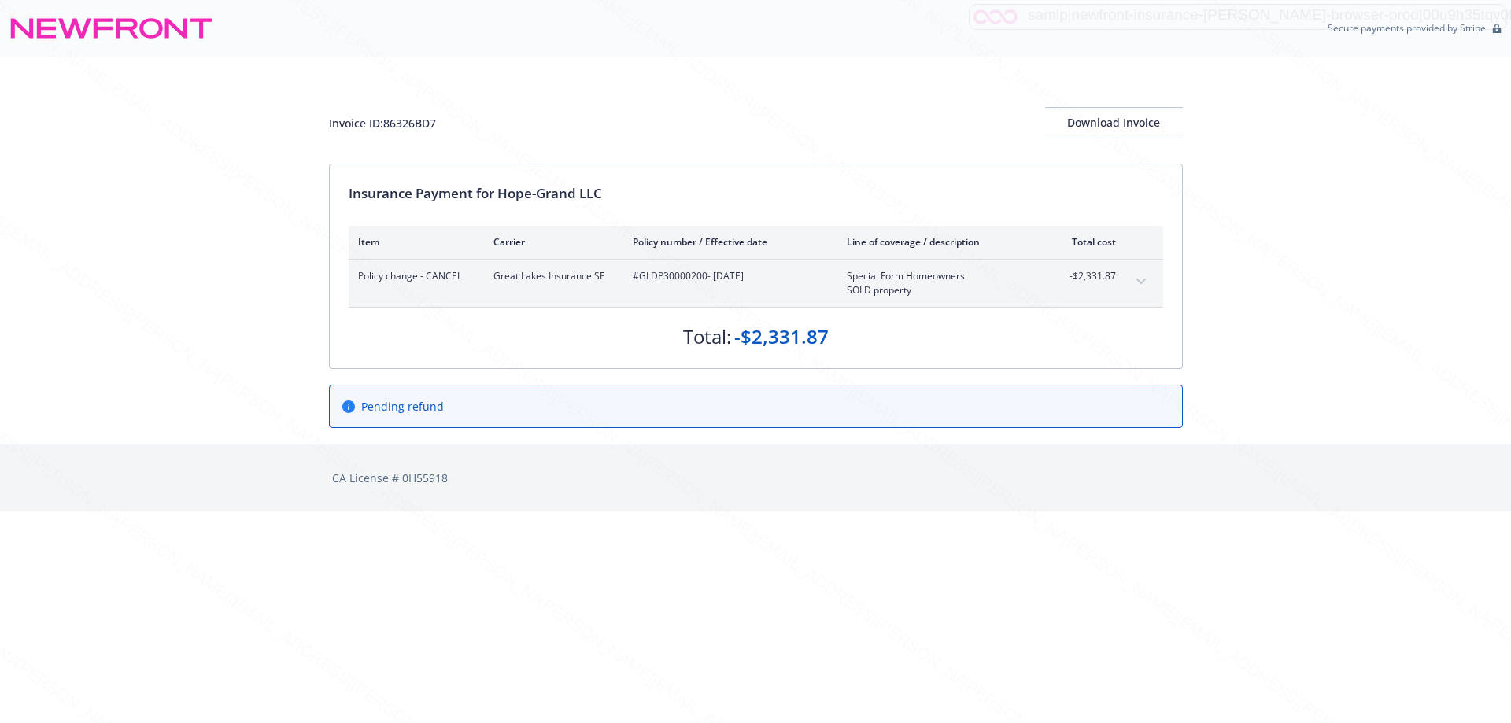
click at [1232, 296] on div "Invoice ID: 86326BD7 Download Invoice Insurance Payment for Hope-Grand LLC Item…" at bounding box center [755, 250] width 1511 height 387
